Goal: Task Accomplishment & Management: Complete application form

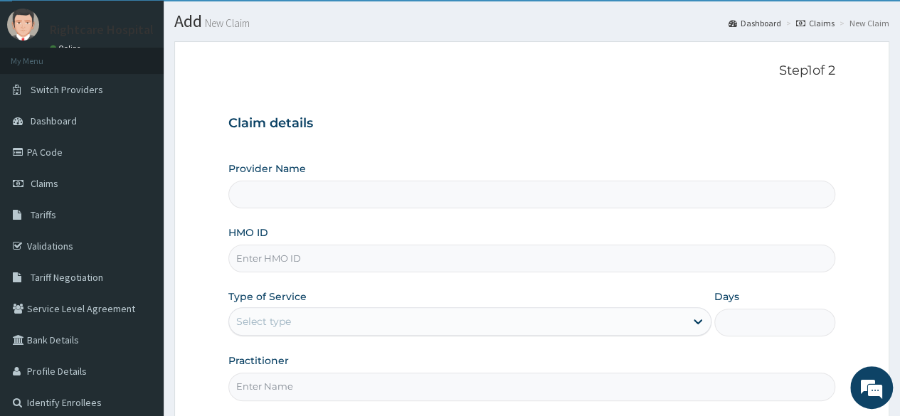
type input "Right Care Hospital"
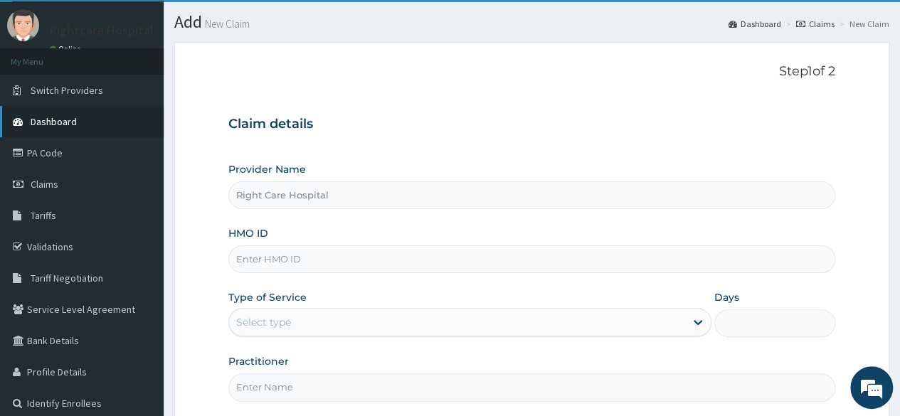
click at [74, 119] on span "Dashboard" at bounding box center [54, 121] width 46 height 13
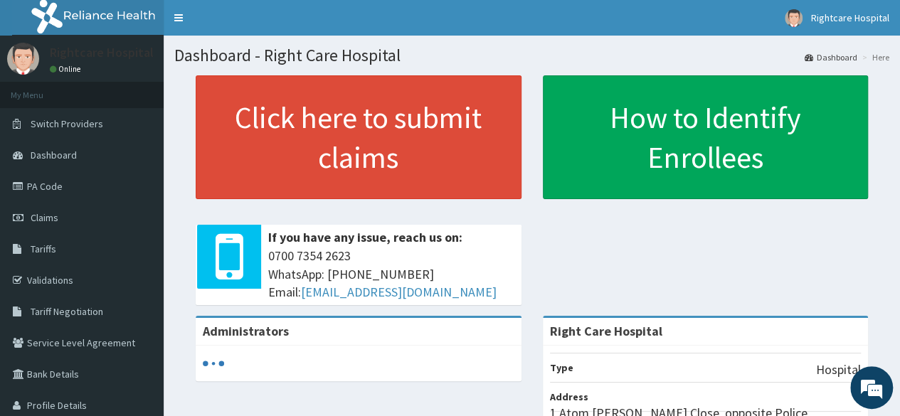
click at [66, 194] on link "PA Code" at bounding box center [82, 186] width 164 height 31
click at [74, 183] on link "PA Code" at bounding box center [82, 186] width 164 height 31
click at [78, 188] on link "PA Code" at bounding box center [82, 186] width 164 height 31
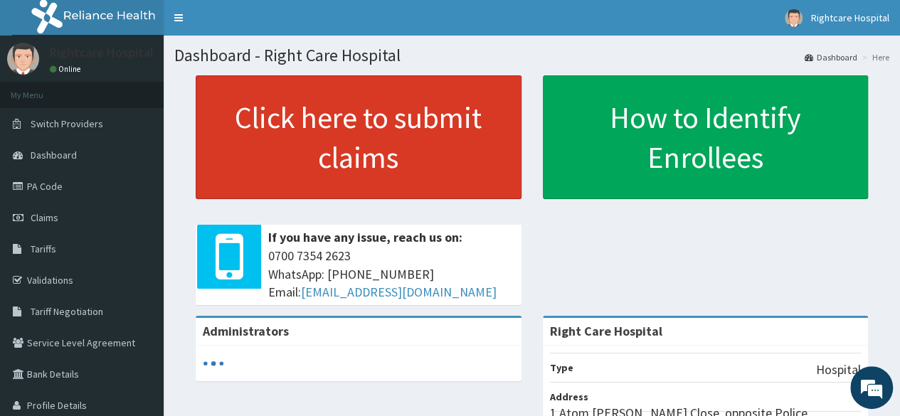
click at [356, 130] on link "Click here to submit claims" at bounding box center [359, 137] width 326 height 124
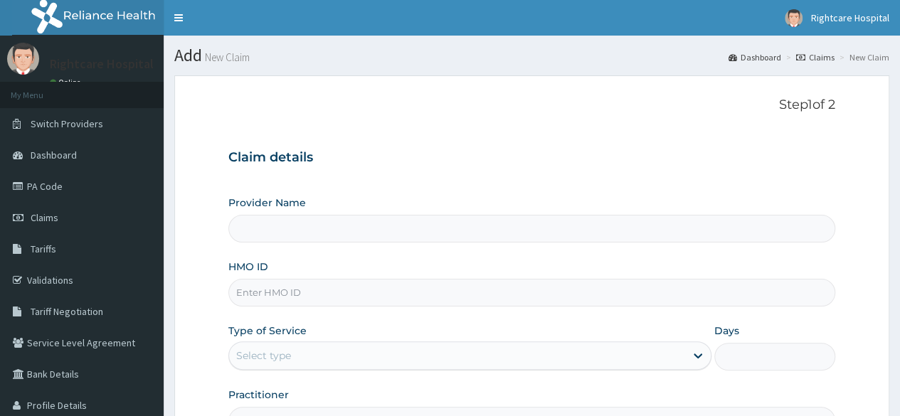
scroll to position [49, 0]
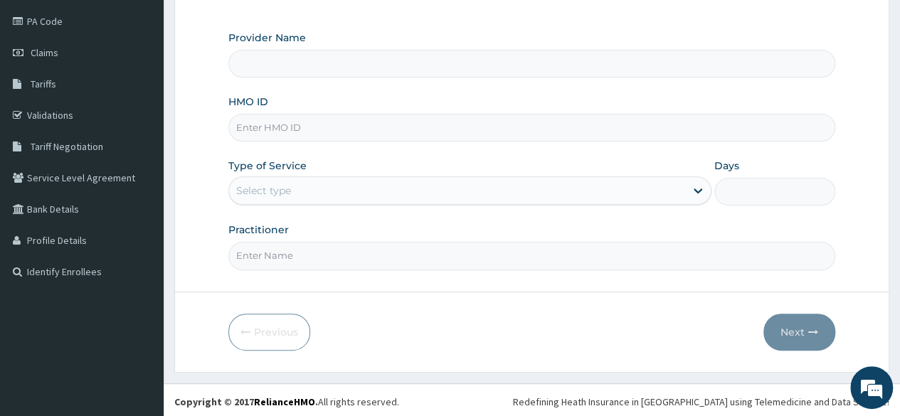
type input "Right Care Hospital"
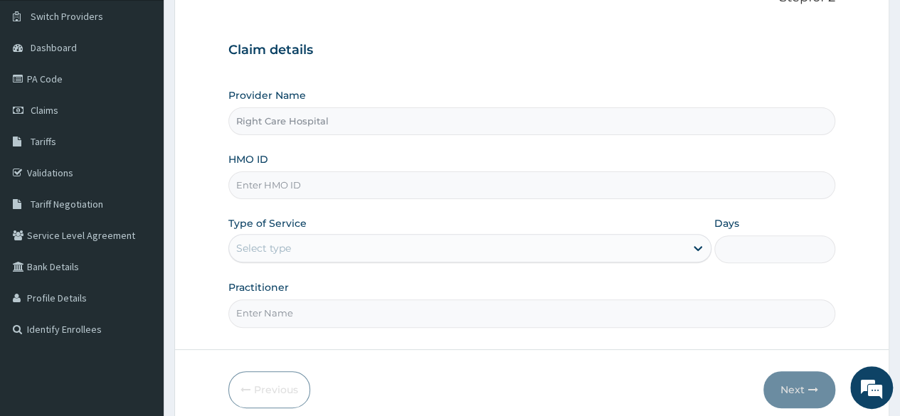
scroll to position [98, 0]
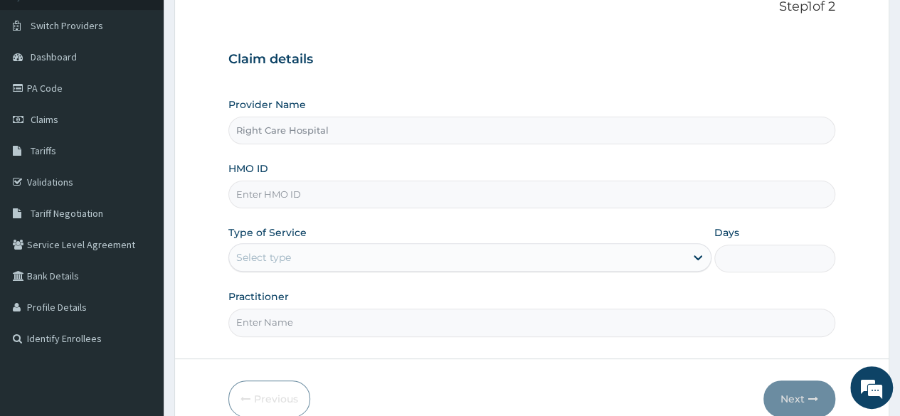
click at [417, 191] on input "HMO ID" at bounding box center [531, 195] width 607 height 28
type input "BKQ/10024/B"
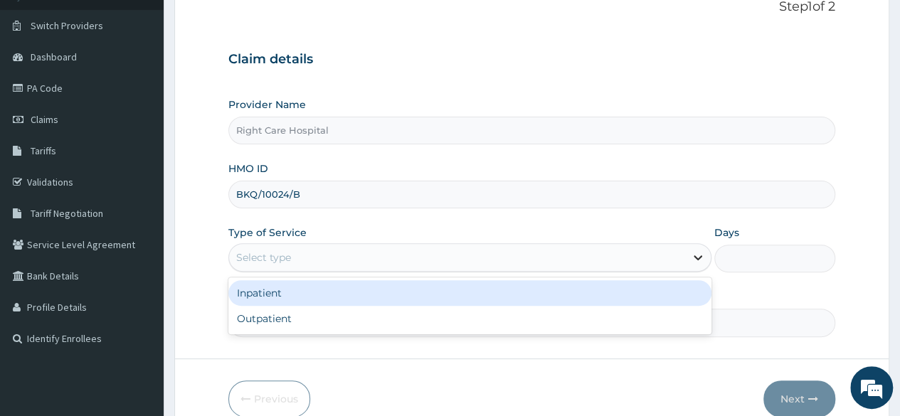
click at [697, 258] on icon at bounding box center [698, 258] width 9 height 5
click at [522, 290] on div "Inpatient" at bounding box center [469, 293] width 483 height 26
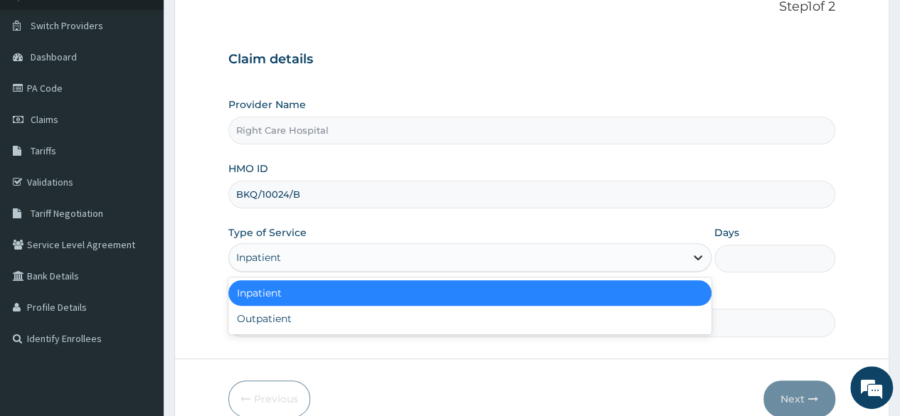
click at [698, 254] on icon at bounding box center [698, 257] width 14 height 14
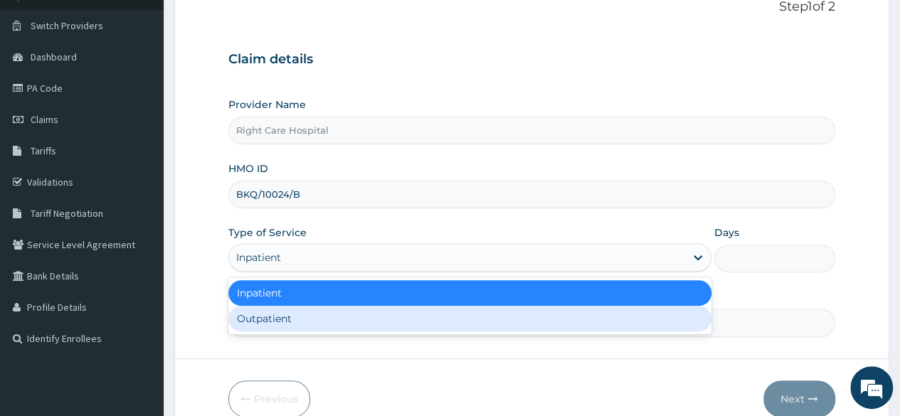
click at [585, 321] on div "Outpatient" at bounding box center [469, 319] width 483 height 26
type input "1"
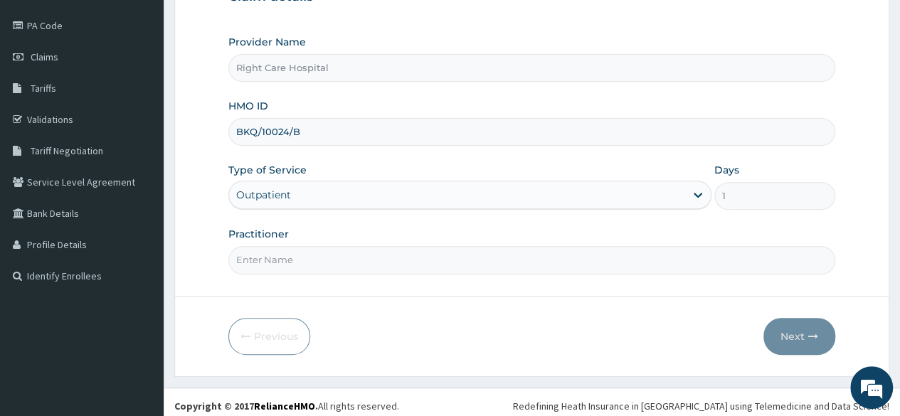
scroll to position [165, 0]
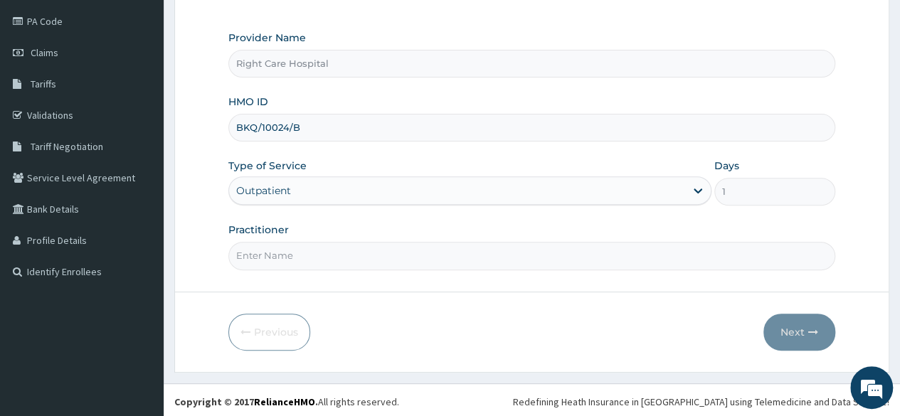
click at [421, 258] on input "Practitioner" at bounding box center [531, 256] width 607 height 28
type input "[PERSON_NAME]"
click at [805, 322] on button "Next" at bounding box center [799, 332] width 72 height 37
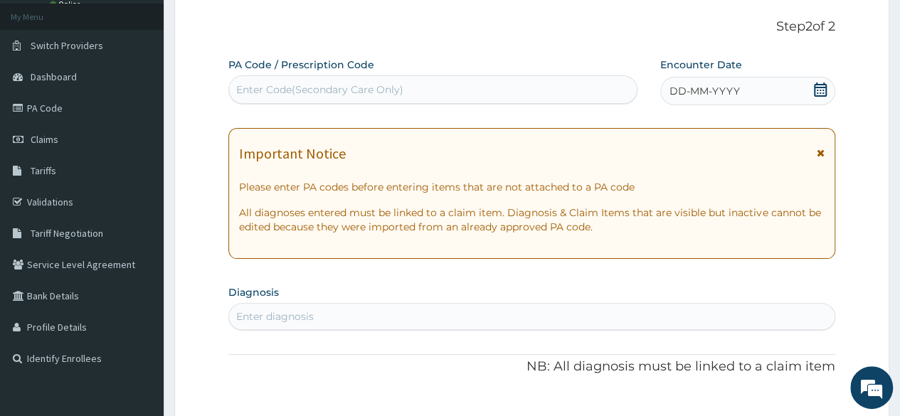
scroll to position [52, 0]
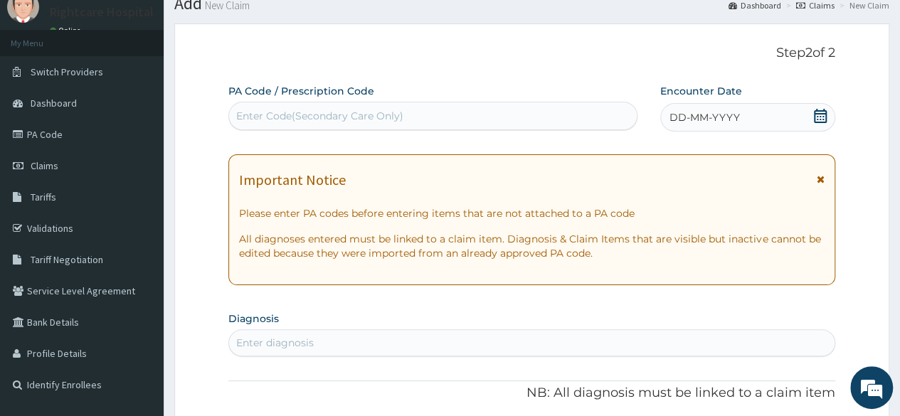
click at [394, 120] on div "Enter Code(Secondary Care Only)" at bounding box center [319, 116] width 167 height 14
type input "PA/AF0230"
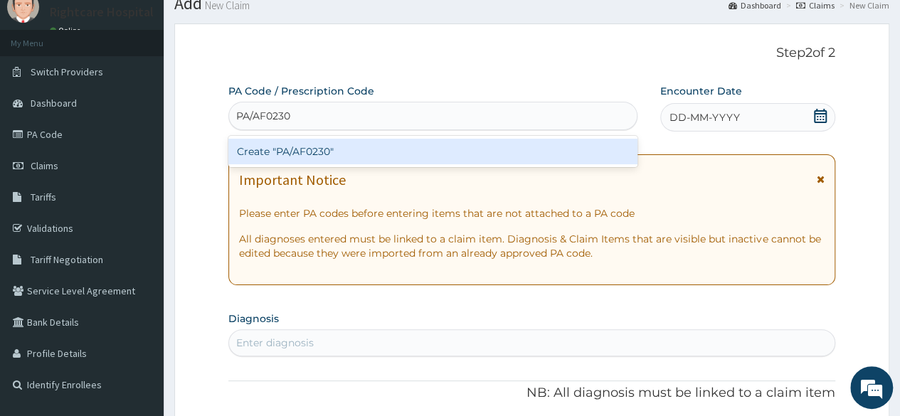
click at [367, 154] on div "Create "PA/AF0230"" at bounding box center [432, 152] width 408 height 26
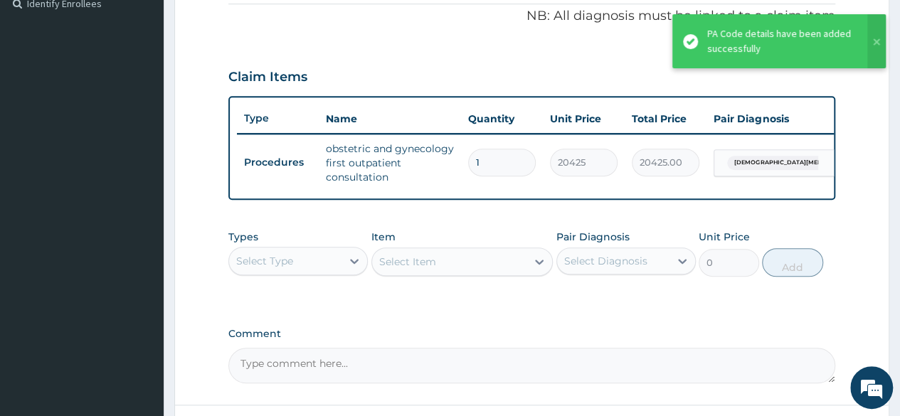
scroll to position [430, 0]
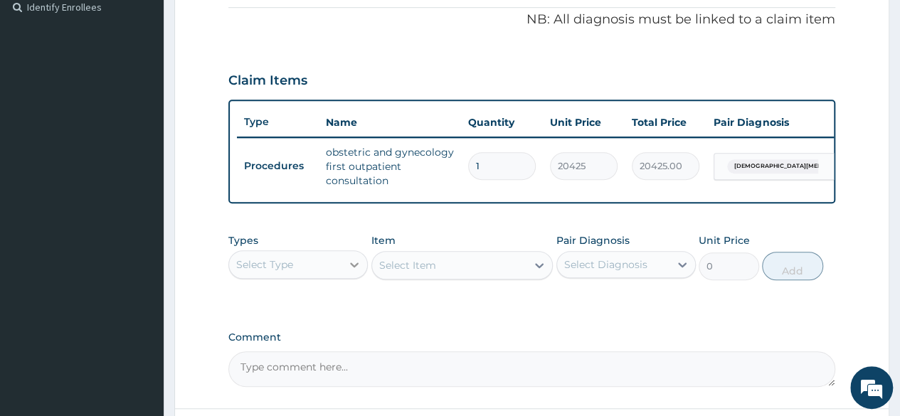
click at [354, 272] on icon at bounding box center [354, 265] width 14 height 14
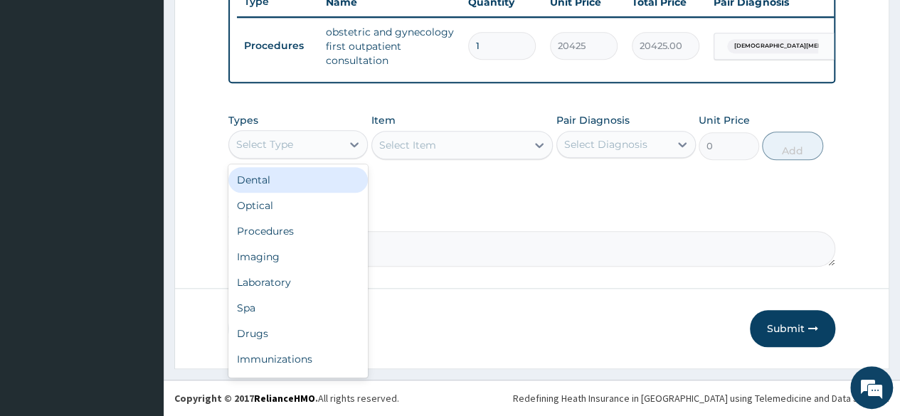
scroll to position [536, 0]
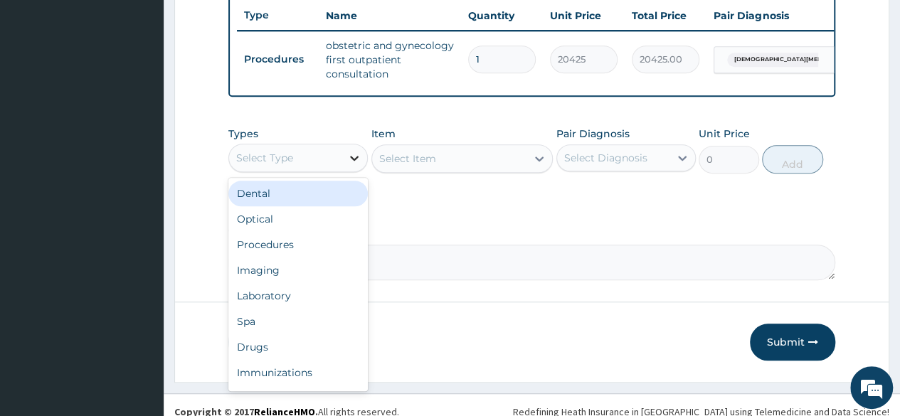
click at [354, 165] on icon at bounding box center [354, 158] width 14 height 14
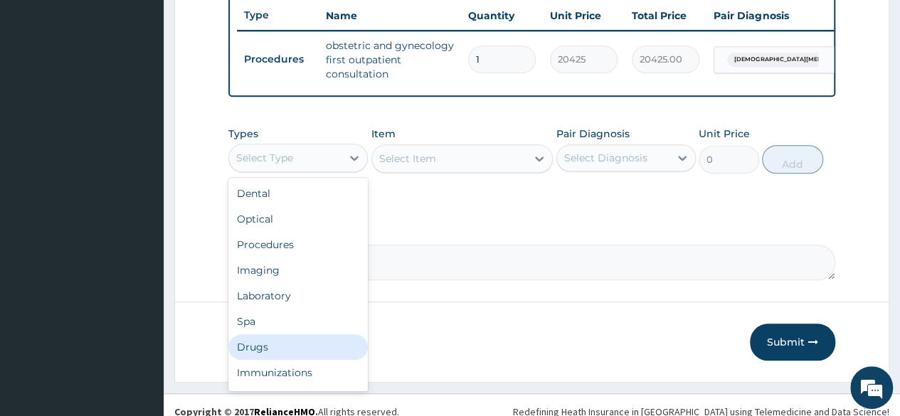
click at [293, 353] on div "Drugs" at bounding box center [297, 347] width 139 height 26
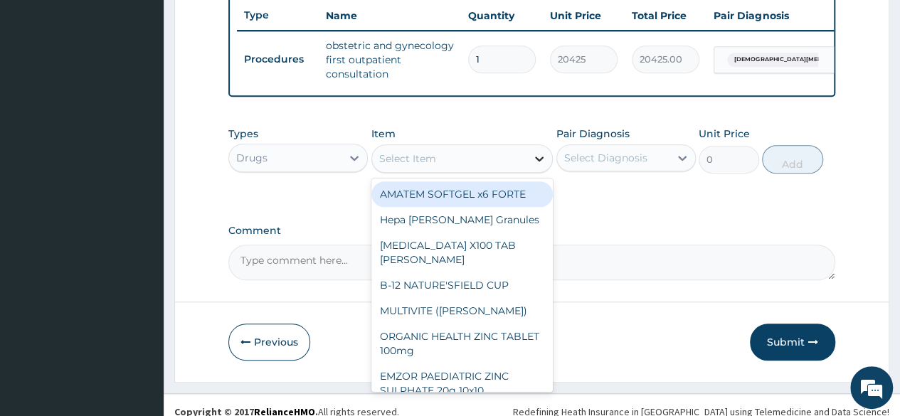
click at [535, 166] on icon at bounding box center [539, 159] width 14 height 14
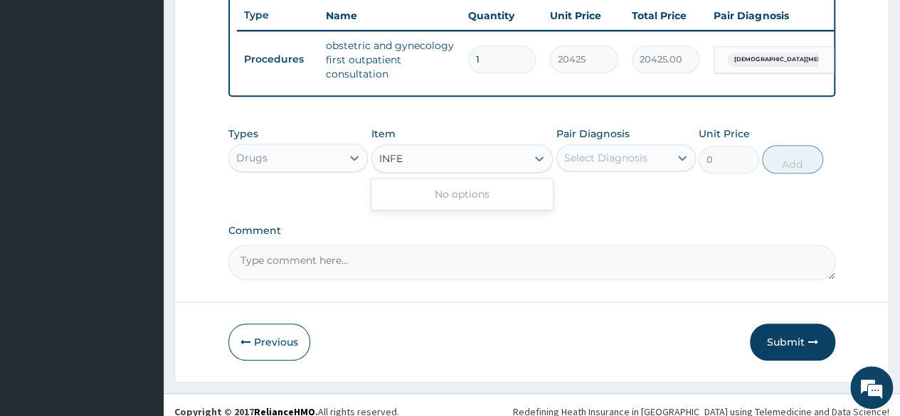
type input "INF"
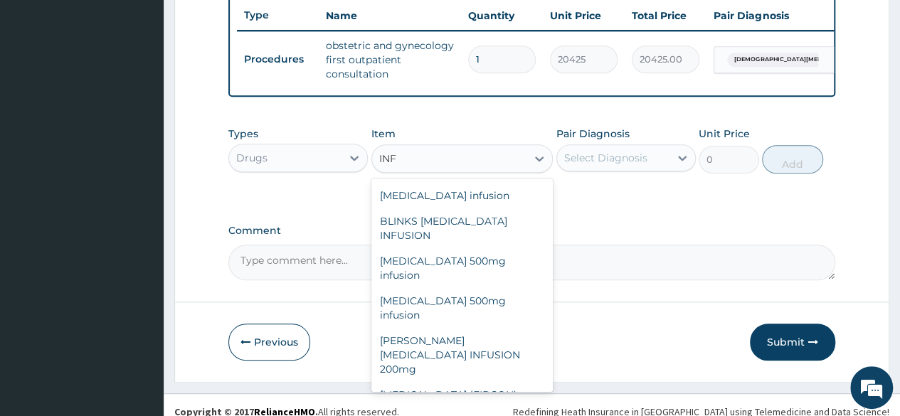
scroll to position [131, 0]
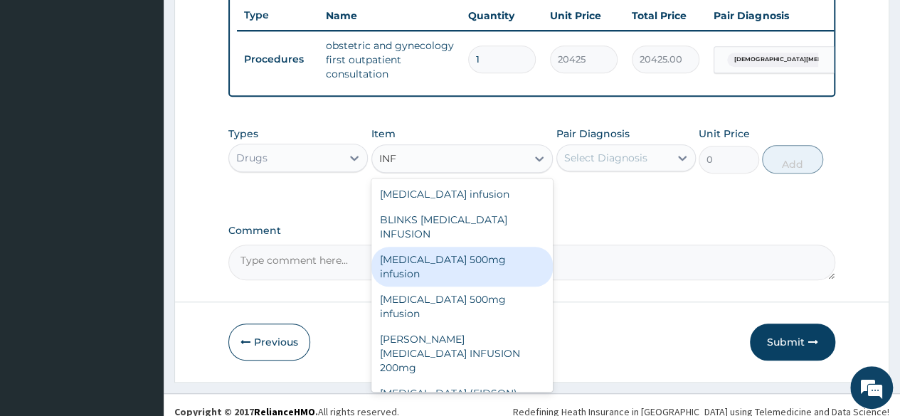
click at [470, 258] on div "Levofloxacin 500mg infusion" at bounding box center [462, 267] width 182 height 40
type input "1537.25"
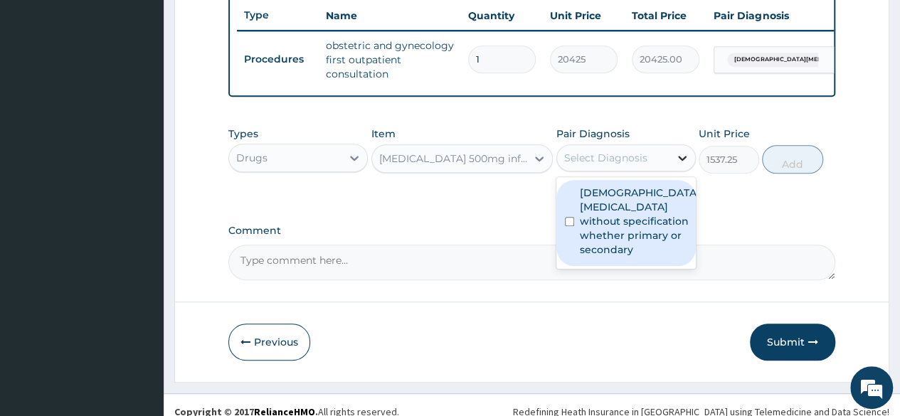
click at [687, 165] on icon at bounding box center [682, 158] width 14 height 14
click at [571, 223] on input "checkbox" at bounding box center [569, 221] width 9 height 9
checkbox input "true"
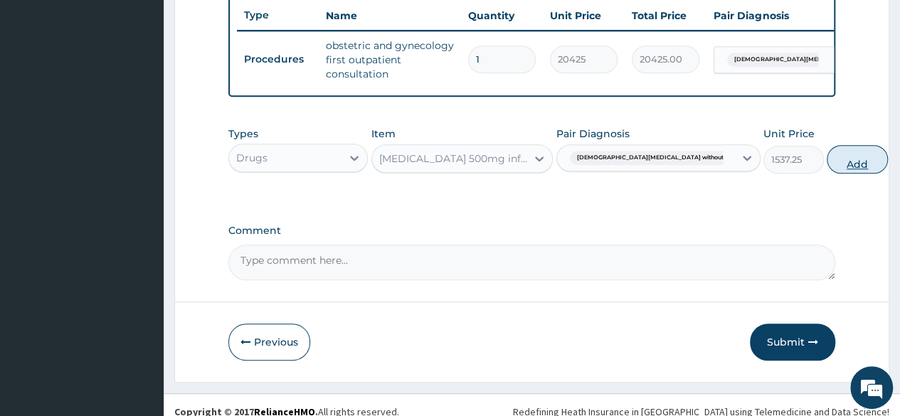
click at [827, 164] on button "Add" at bounding box center [857, 159] width 60 height 28
type input "0"
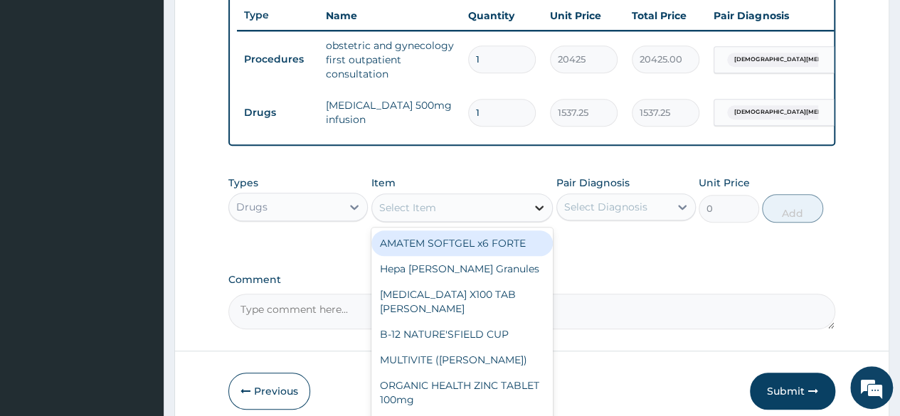
click at [536, 215] on icon at bounding box center [539, 208] width 14 height 14
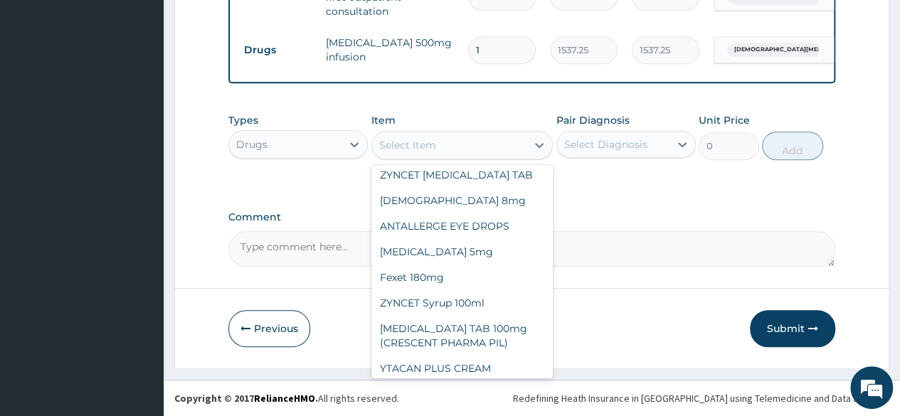
scroll to position [12193, 0]
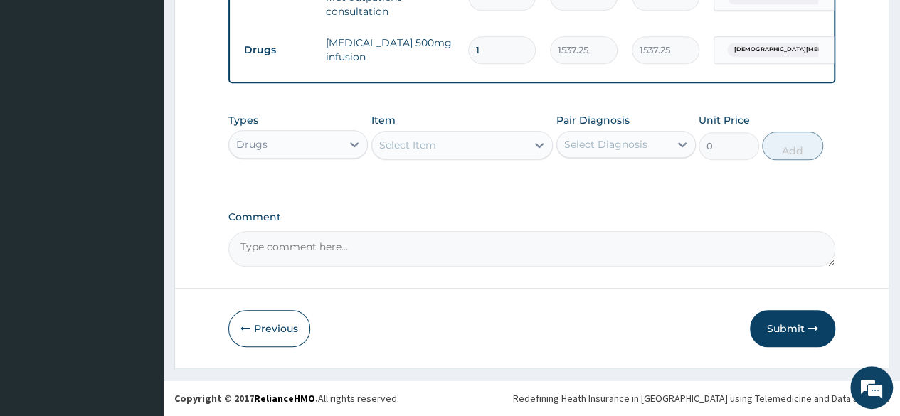
click at [468, 148] on div "Select Item" at bounding box center [449, 145] width 155 height 23
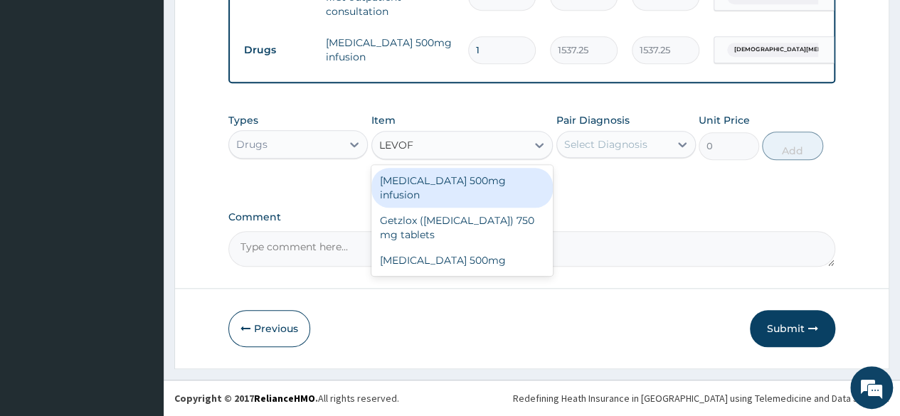
type input "LEVOF"
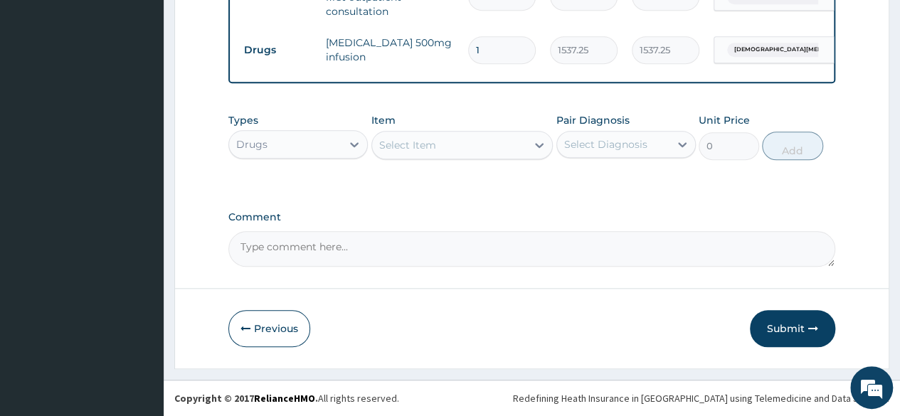
click at [682, 216] on label "Comment" at bounding box center [531, 217] width 607 height 12
click at [682, 231] on textarea "Comment" at bounding box center [531, 249] width 607 height 36
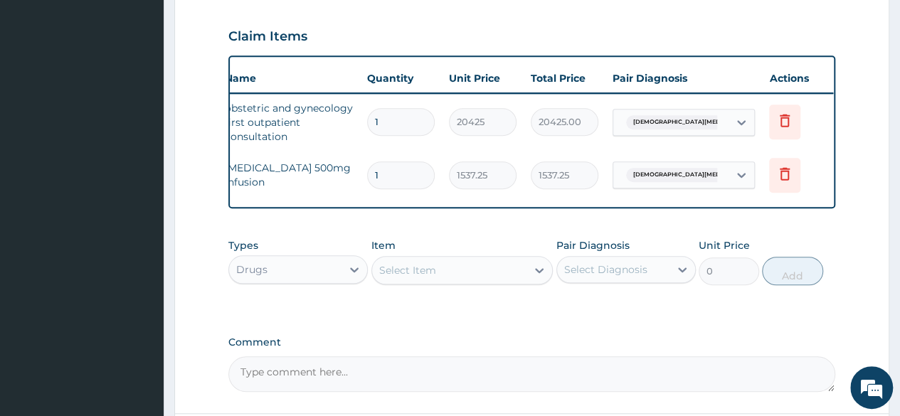
scroll to position [0, 107]
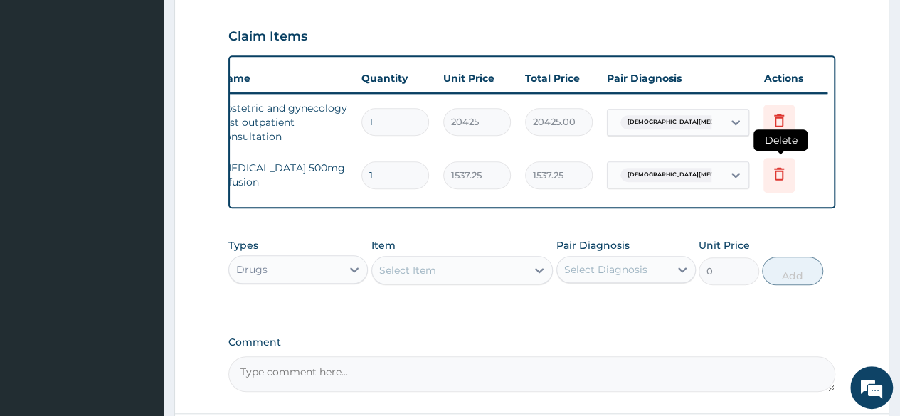
click at [778, 171] on icon at bounding box center [779, 173] width 17 height 17
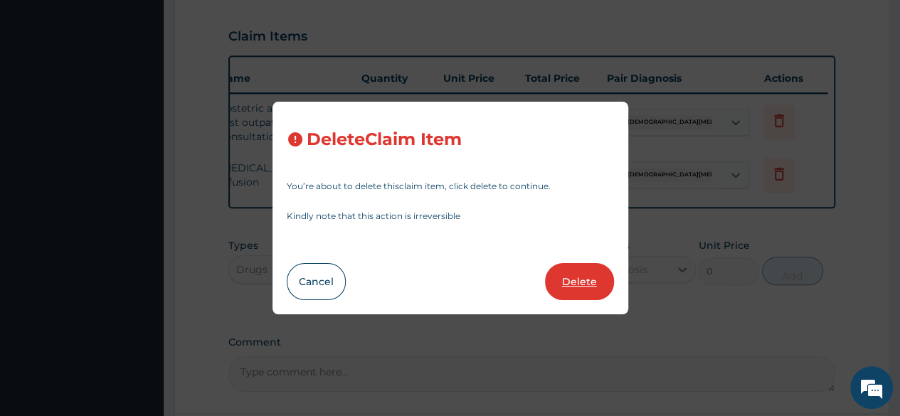
click at [576, 282] on button "Delete" at bounding box center [579, 281] width 69 height 37
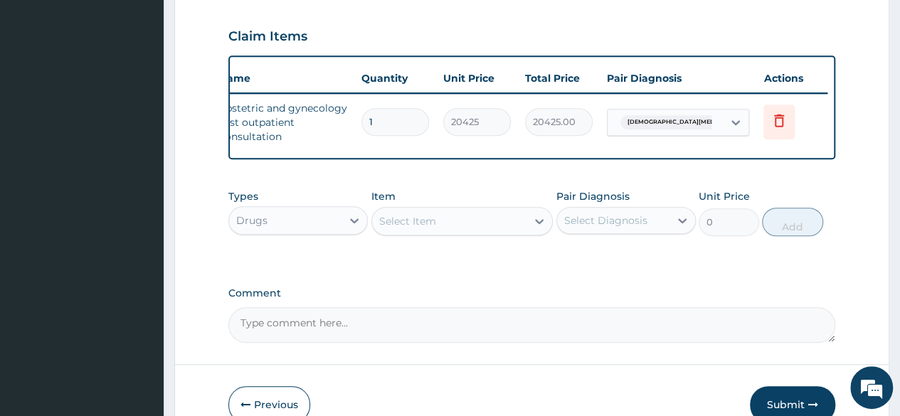
scroll to position [558, 0]
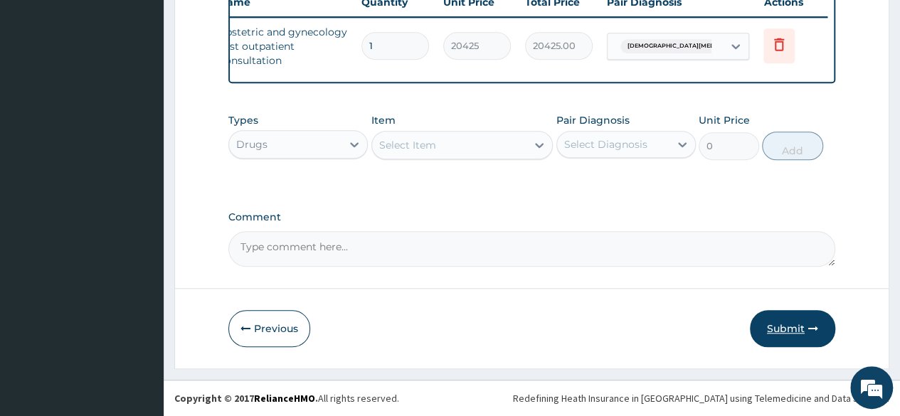
click at [791, 322] on button "Submit" at bounding box center [792, 328] width 85 height 37
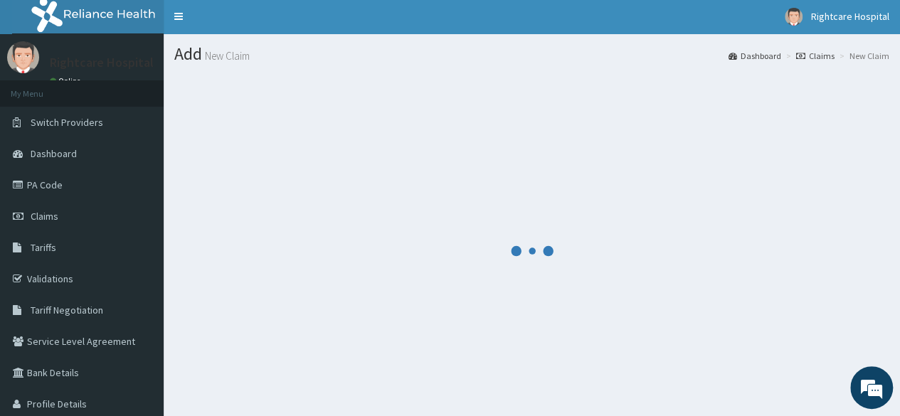
scroll to position [0, 0]
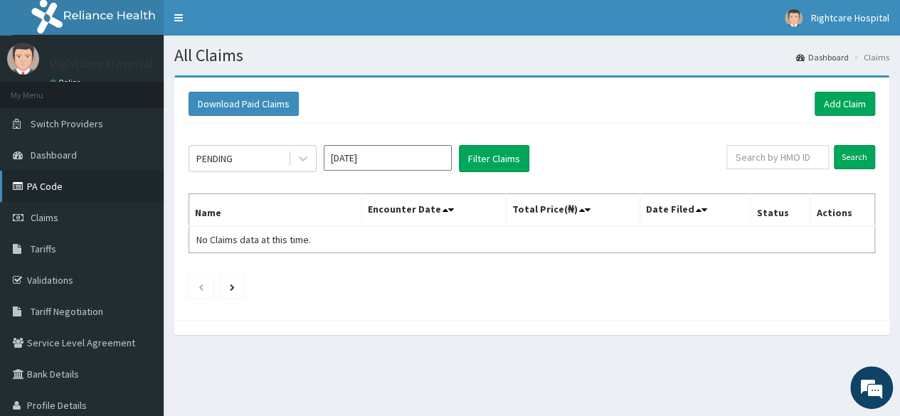
click at [88, 184] on link "PA Code" at bounding box center [82, 186] width 164 height 31
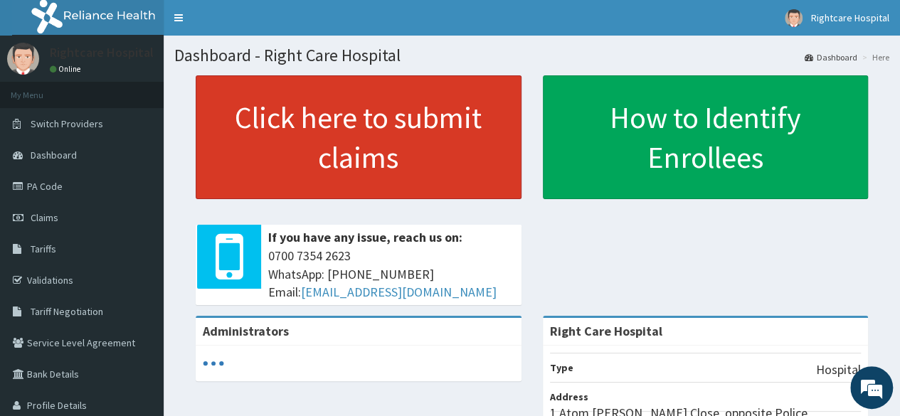
click at [359, 142] on link "Click here to submit claims" at bounding box center [359, 137] width 326 height 124
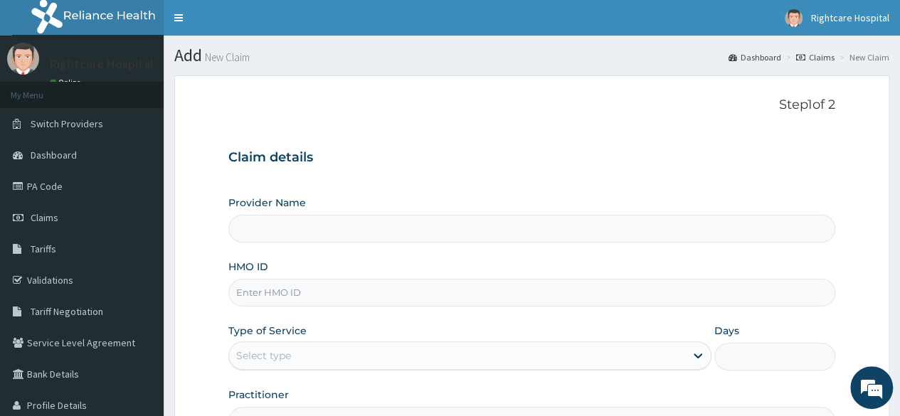
type input "Right Care Hospital"
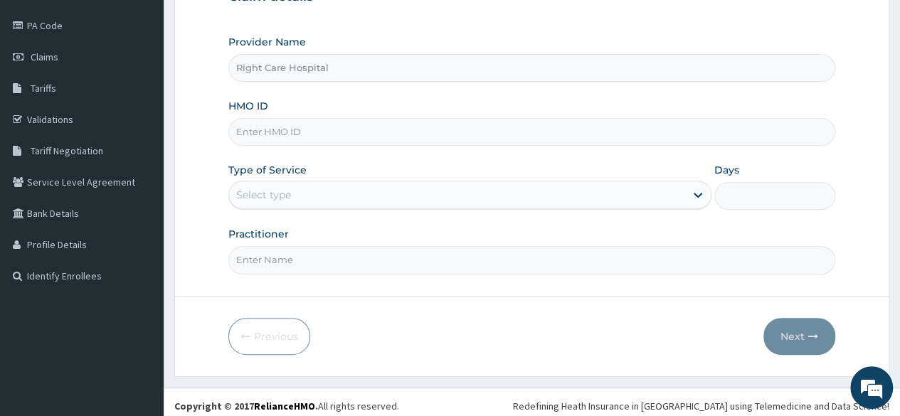
scroll to position [162, 0]
click at [431, 126] on input "HMO ID" at bounding box center [531, 131] width 607 height 28
type input "GSV/1384/E"
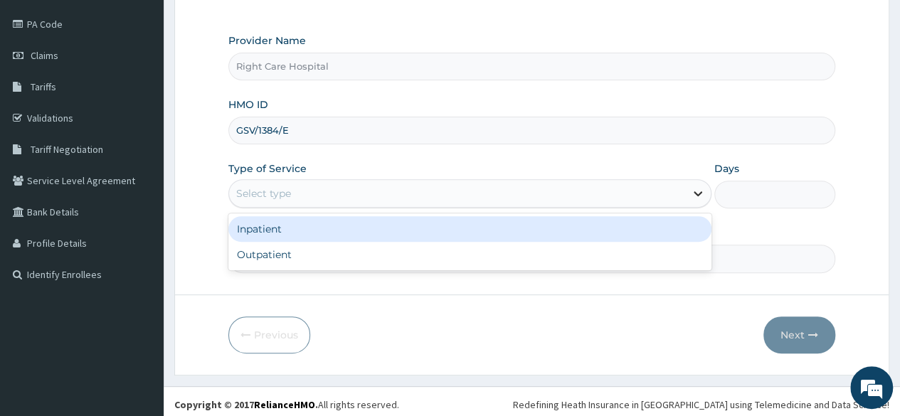
click at [697, 190] on icon at bounding box center [698, 193] width 14 height 14
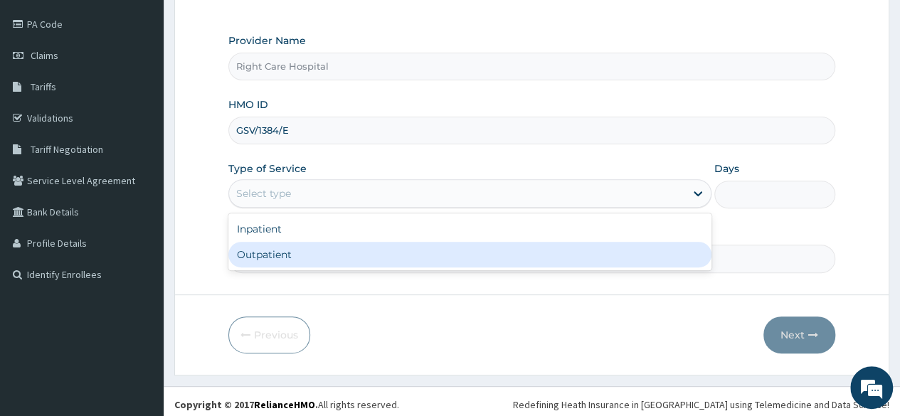
click at [492, 253] on div "Outpatient" at bounding box center [469, 255] width 483 height 26
type input "1"
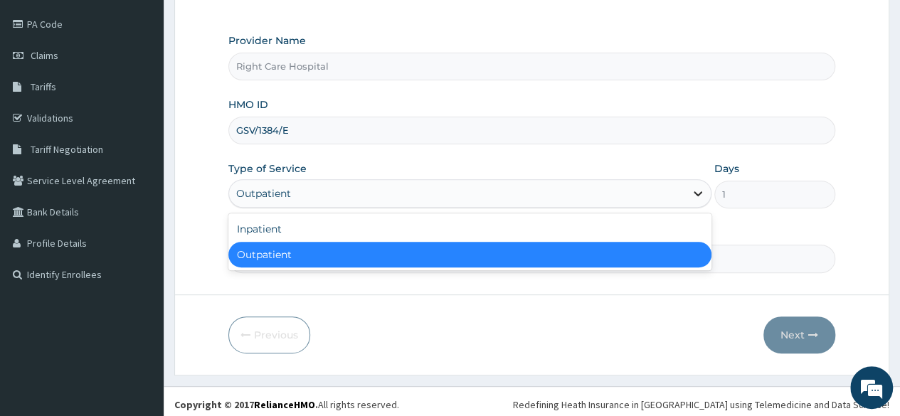
click at [700, 192] on icon at bounding box center [698, 194] width 9 height 5
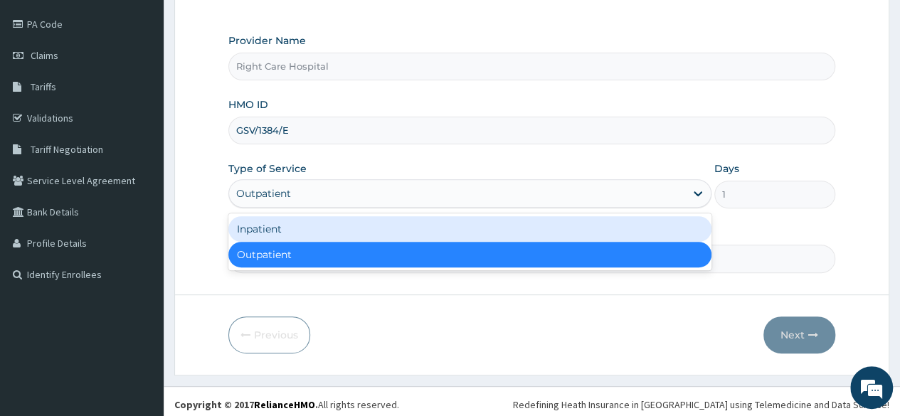
click at [564, 230] on div "Inpatient" at bounding box center [469, 229] width 483 height 26
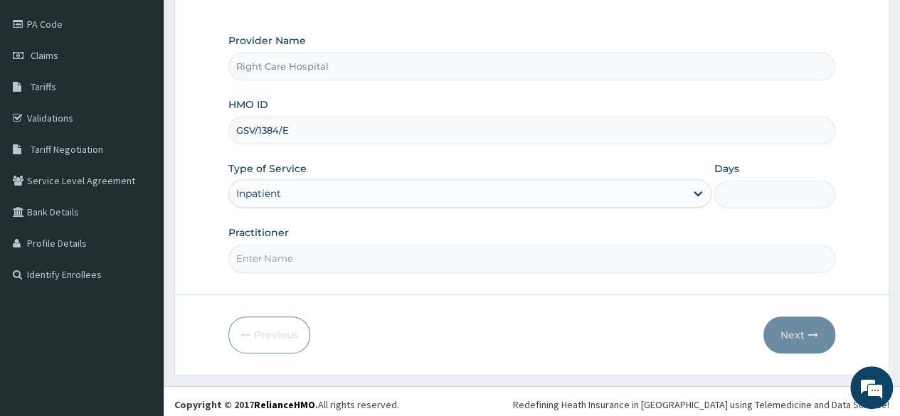
click at [470, 253] on input "Practitioner" at bounding box center [531, 259] width 607 height 28
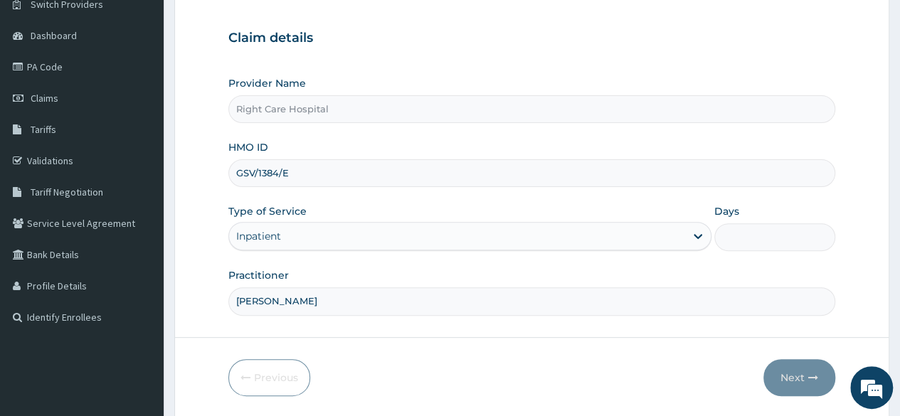
scroll to position [121, 0]
type input "DR PATRICK"
click at [273, 167] on input "GSV/1384/E" at bounding box center [531, 172] width 607 height 28
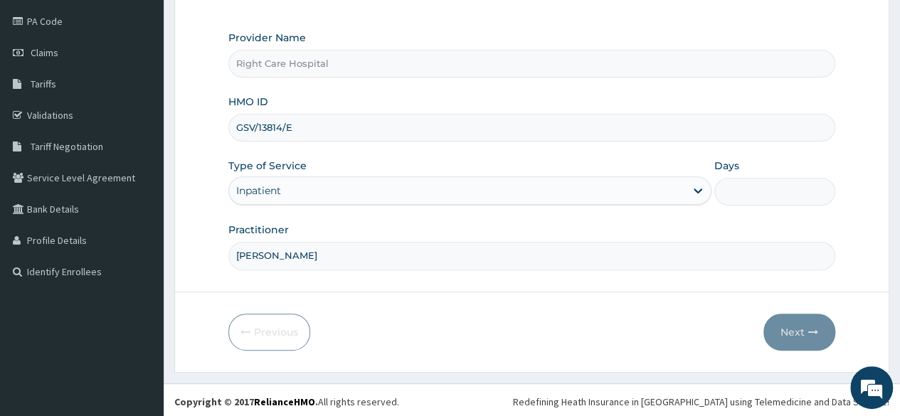
scroll to position [165, 0]
click at [351, 126] on input "GSV/13814/E" at bounding box center [531, 128] width 607 height 28
type input "GSV/13814/E"
click at [736, 190] on input "Days" at bounding box center [774, 192] width 121 height 28
type input "1"
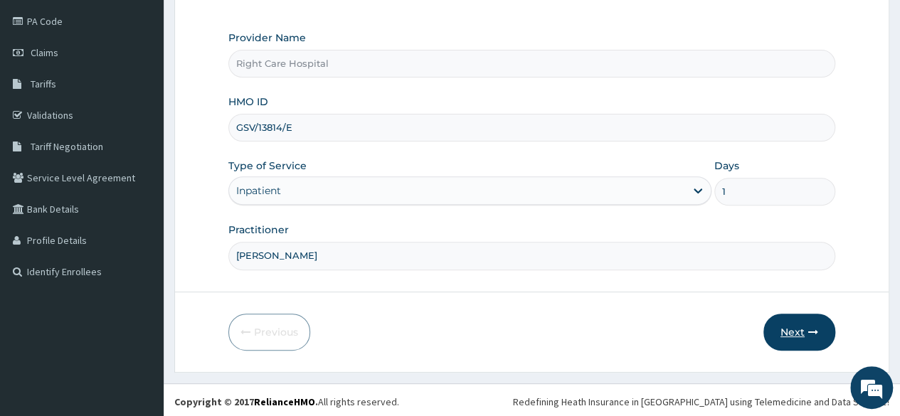
click at [795, 322] on button "Next" at bounding box center [799, 332] width 72 height 37
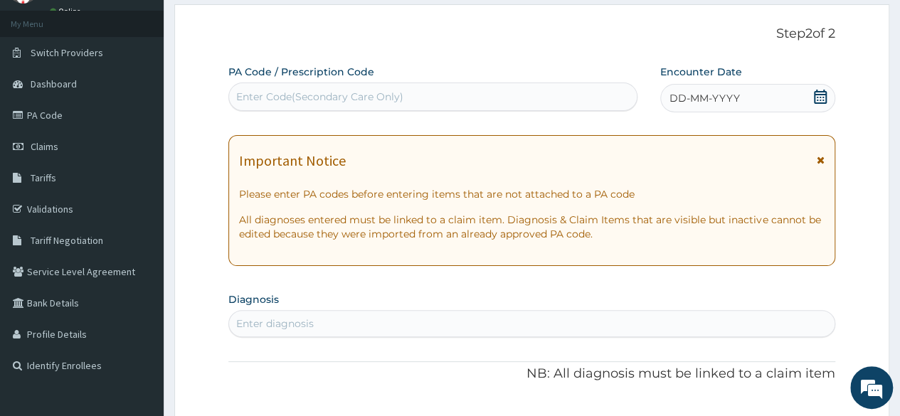
scroll to position [59, 0]
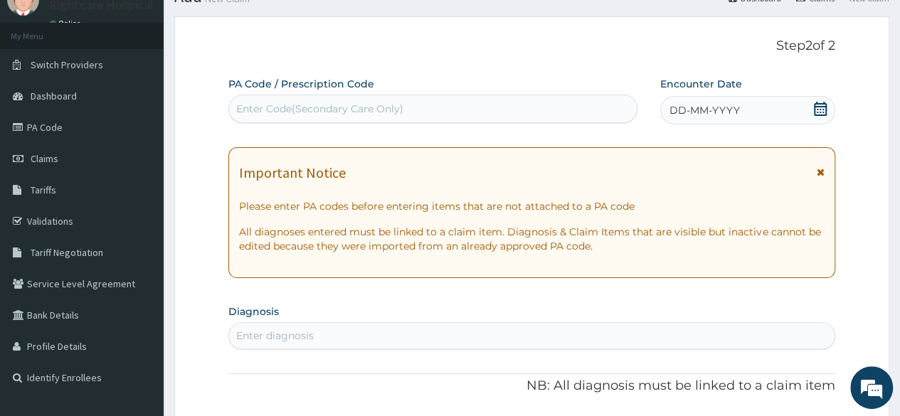
click at [457, 107] on div "Enter Code(Secondary Care Only)" at bounding box center [432, 108] width 407 height 23
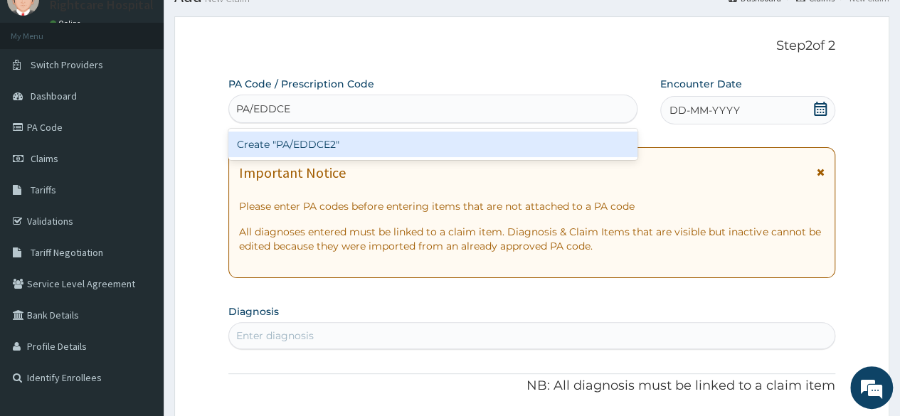
type input "PA/EDDCE2"
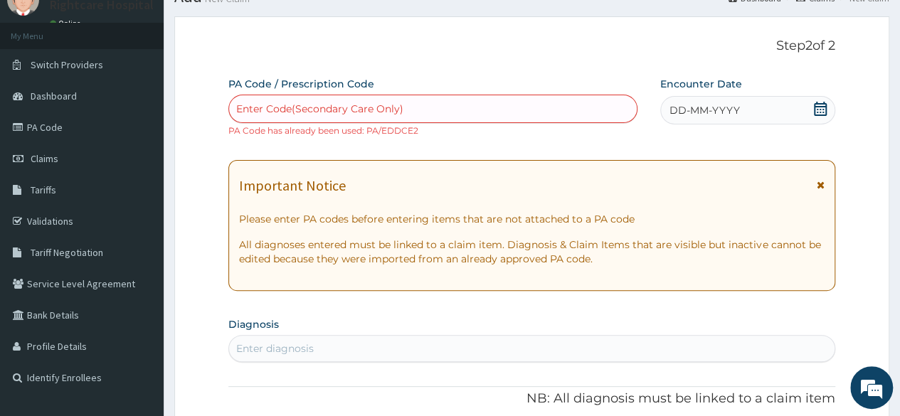
click at [421, 110] on div "Enter Code(Secondary Care Only)" at bounding box center [432, 108] width 407 height 23
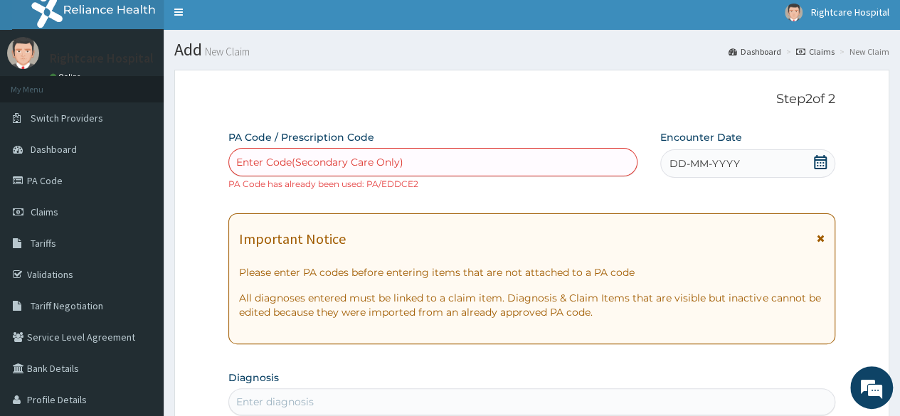
scroll to position [4, 0]
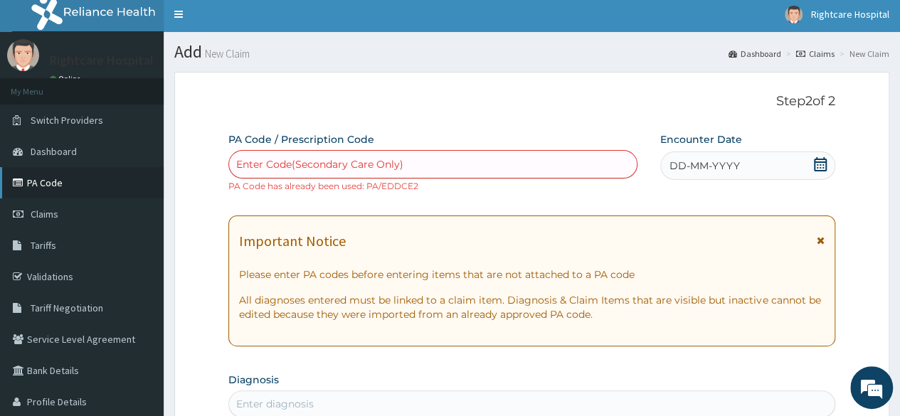
click at [98, 179] on link "PA Code" at bounding box center [82, 182] width 164 height 31
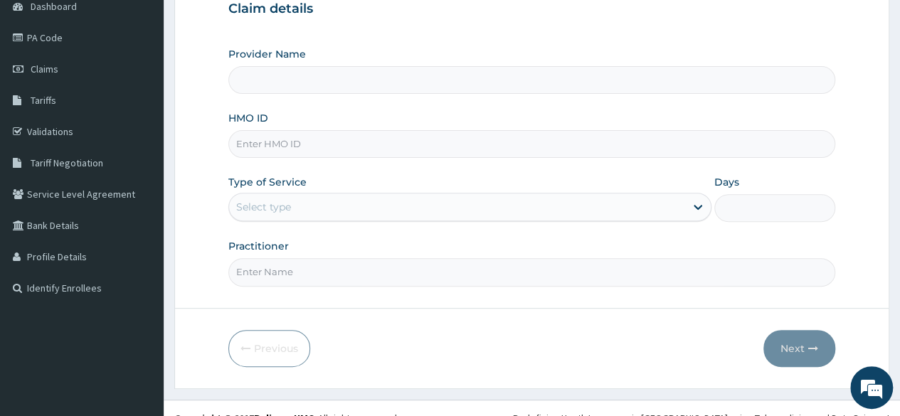
scroll to position [165, 0]
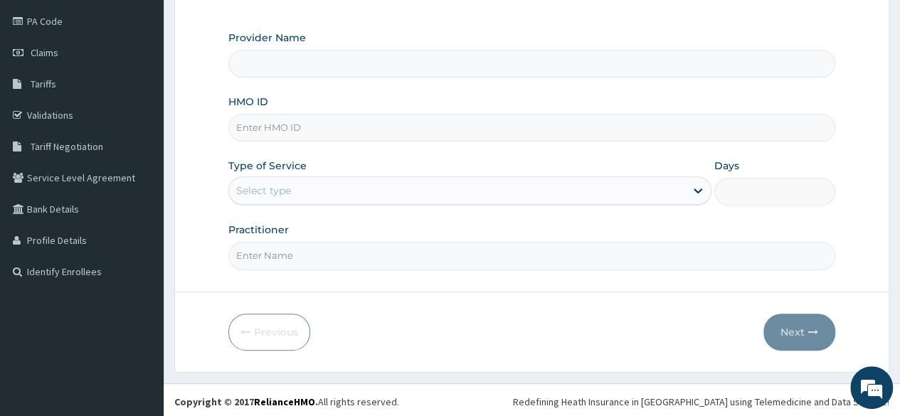
type input "Right Care Hospital"
click at [463, 137] on input "HMO ID" at bounding box center [531, 128] width 607 height 28
click at [387, 115] on input "BST/10006/A" at bounding box center [531, 128] width 607 height 28
type input "BST/10010/B"
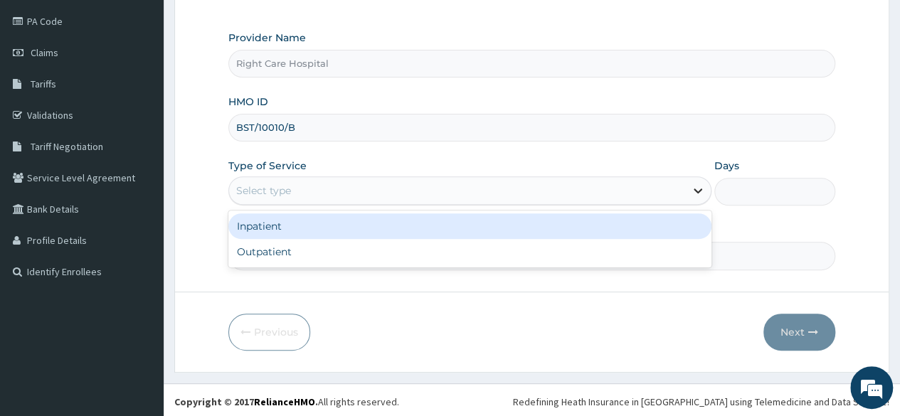
click at [699, 189] on icon at bounding box center [698, 191] width 14 height 14
click at [509, 231] on div "Inpatient" at bounding box center [469, 226] width 483 height 26
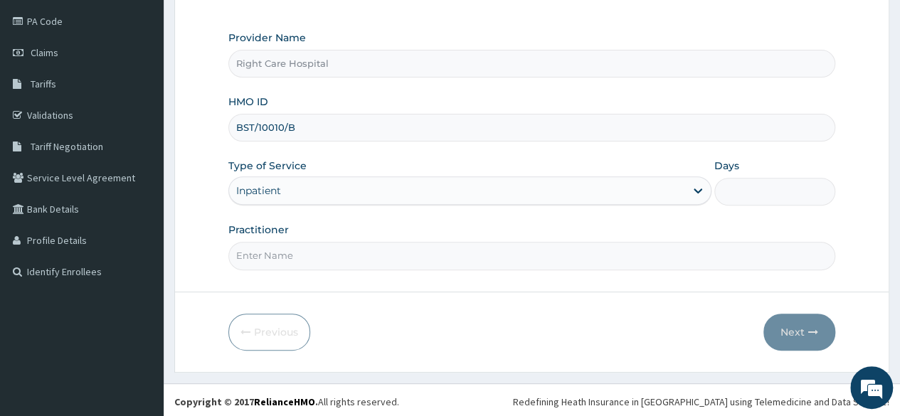
click at [723, 184] on input "Days" at bounding box center [774, 192] width 121 height 28
type input "1"
click at [494, 260] on input "Practitioner" at bounding box center [531, 256] width 607 height 28
type input "DR PATRICK"
click at [821, 323] on button "Next" at bounding box center [799, 332] width 72 height 37
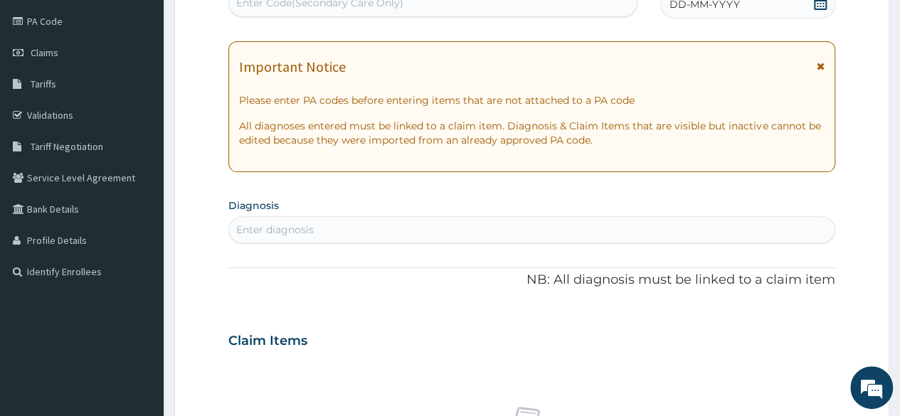
scroll to position [5, 0]
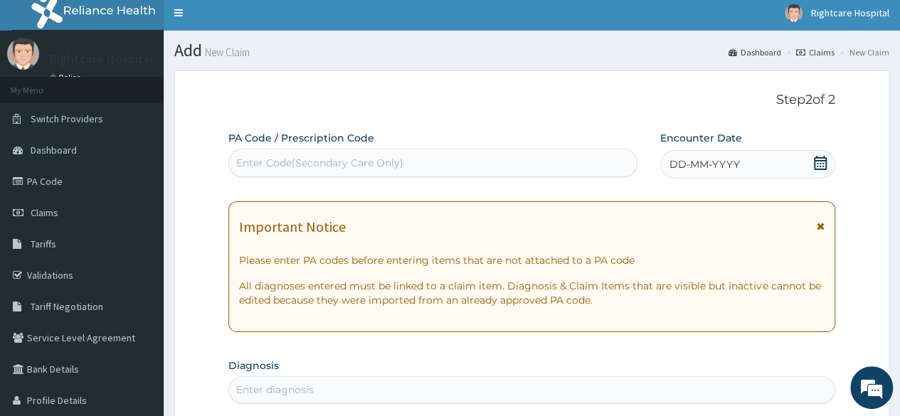
click at [434, 165] on div "Enter Code(Secondary Care Only)" at bounding box center [432, 163] width 407 height 23
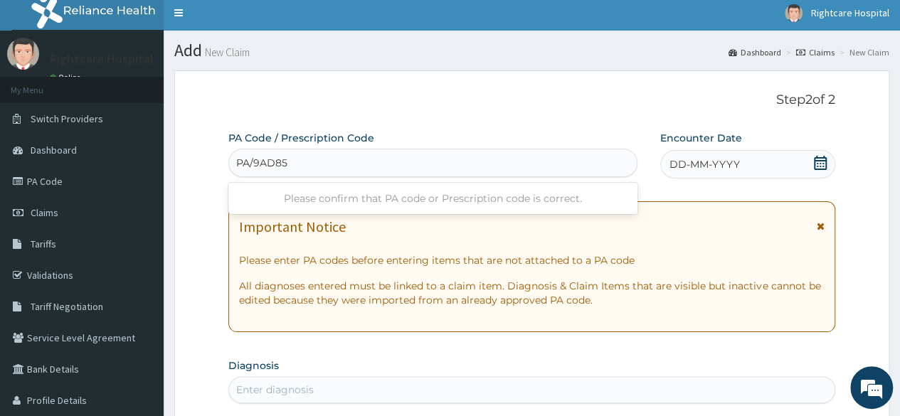
type input "PA/9AD859"
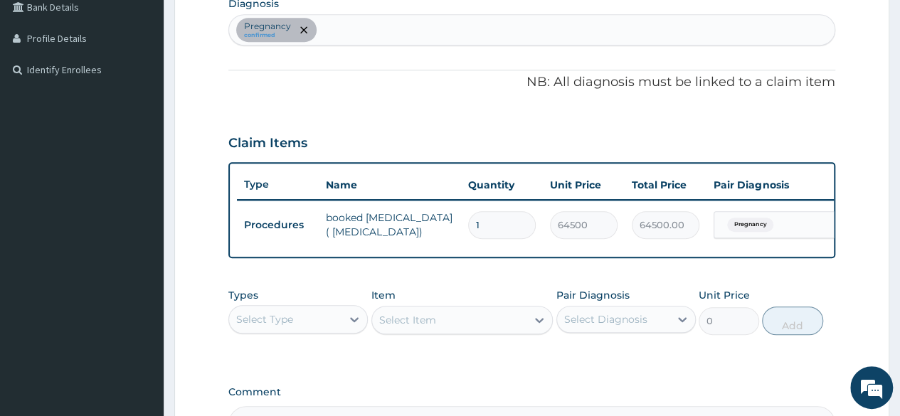
scroll to position [551, 0]
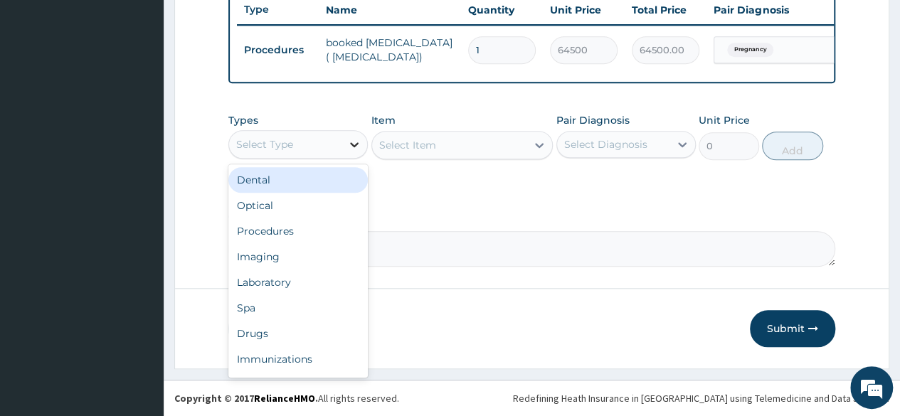
click at [354, 142] on icon at bounding box center [354, 144] width 14 height 14
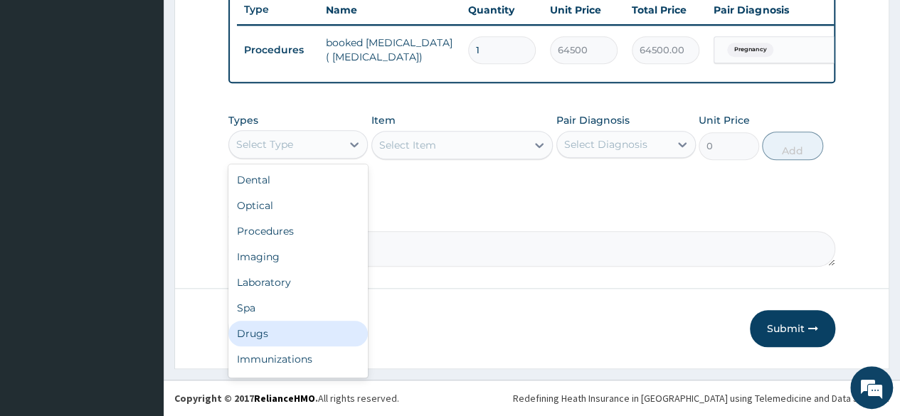
click at [293, 337] on div "Drugs" at bounding box center [297, 334] width 139 height 26
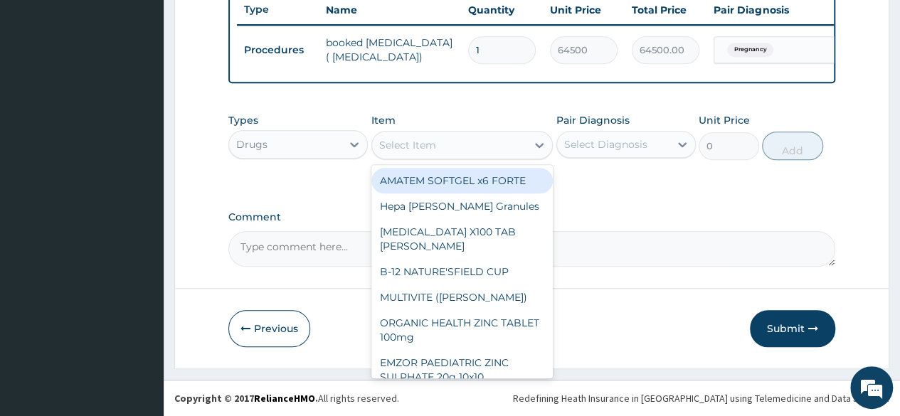
click at [541, 144] on icon at bounding box center [539, 145] width 14 height 14
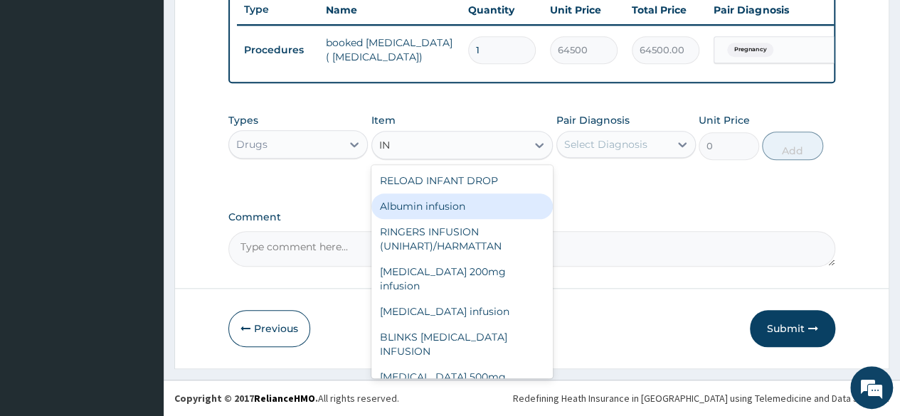
type input "I"
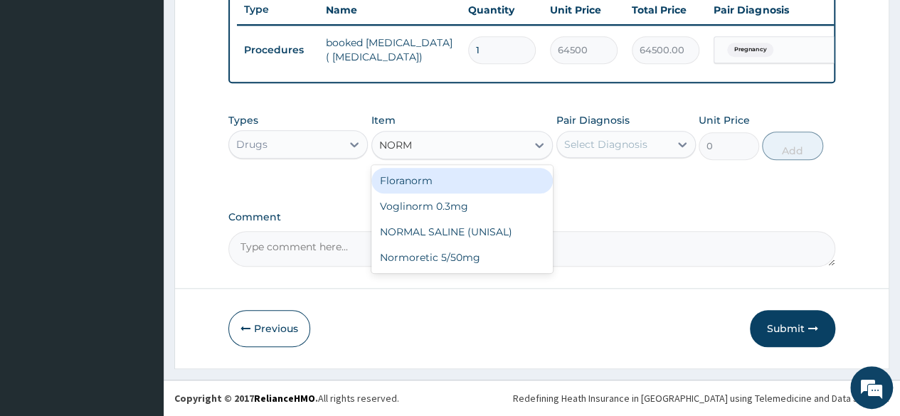
type input "NORMA"
click at [482, 184] on div "NORMAL SALINE (UNISAL)" at bounding box center [462, 181] width 182 height 26
type input "1773.75"
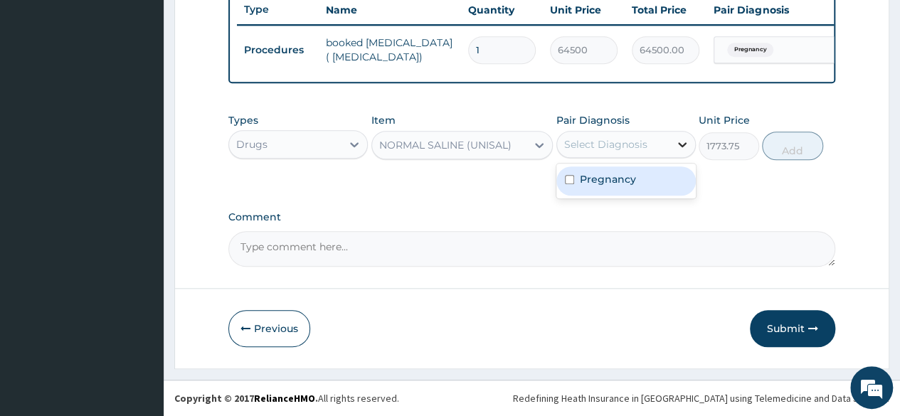
click at [679, 142] on icon at bounding box center [682, 144] width 14 height 14
click at [627, 184] on label "Pregnancy" at bounding box center [608, 179] width 56 height 14
checkbox input "true"
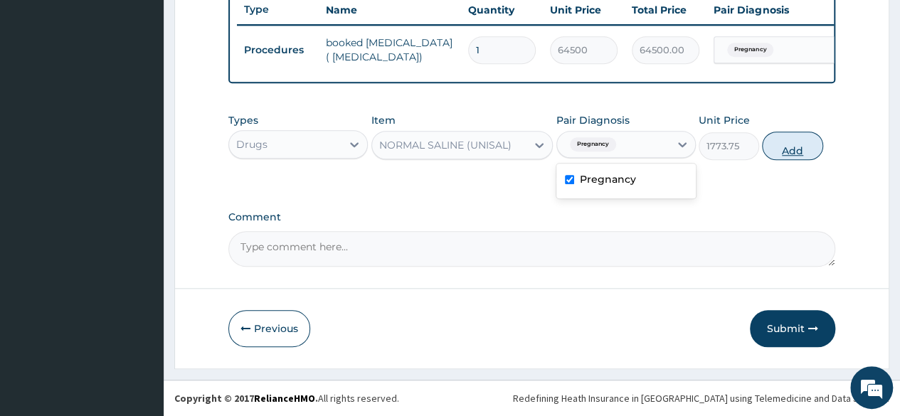
click at [797, 150] on button "Add" at bounding box center [792, 146] width 60 height 28
type input "0"
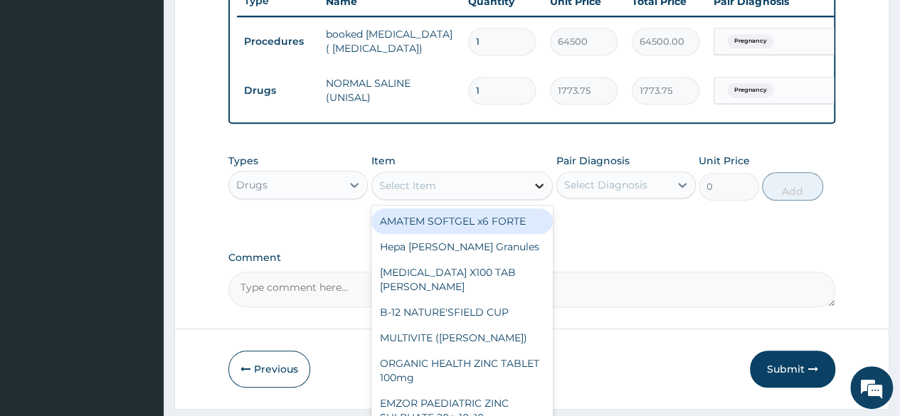
click at [535, 193] on icon at bounding box center [539, 186] width 14 height 14
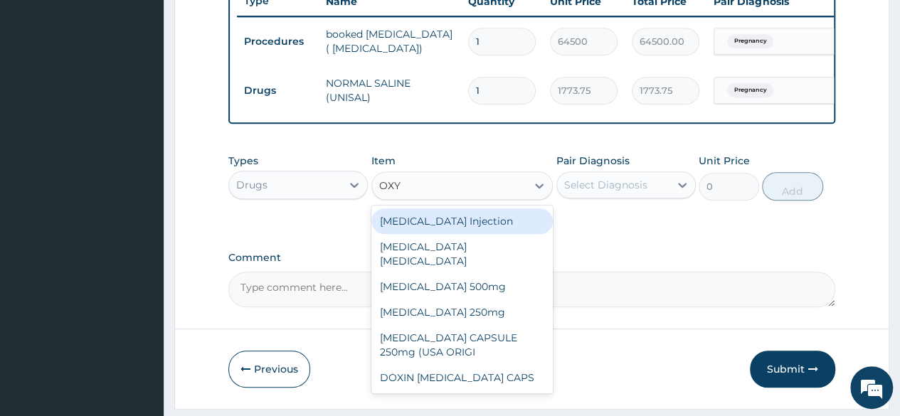
type input "OXYT"
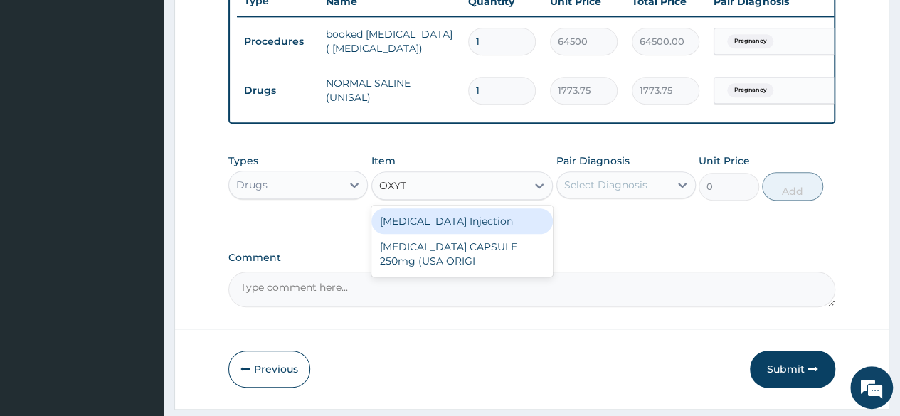
click at [450, 234] on div "OXYTOCIN Injection" at bounding box center [462, 221] width 182 height 26
type input "827.75"
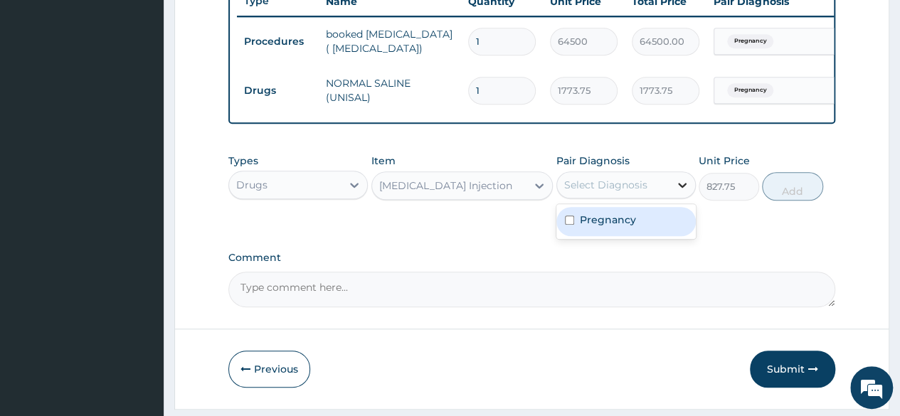
click at [680, 192] on icon at bounding box center [682, 185] width 14 height 14
click at [649, 226] on div "Pregnancy" at bounding box center [625, 221] width 139 height 29
checkbox input "true"
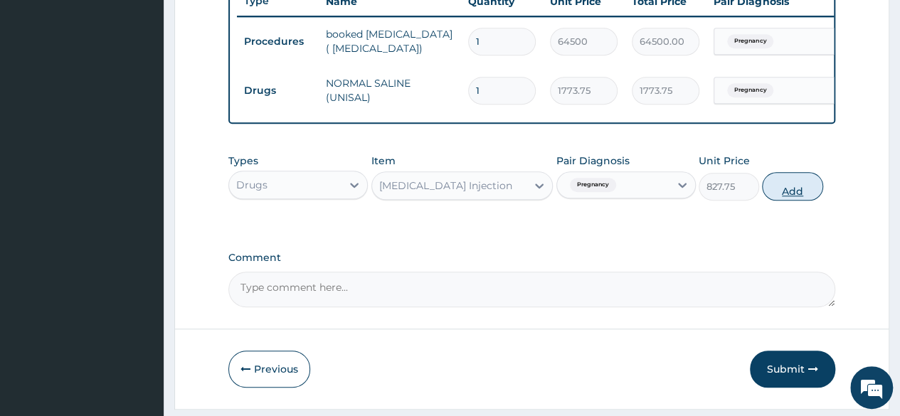
click at [792, 200] on button "Add" at bounding box center [792, 186] width 60 height 28
type input "0"
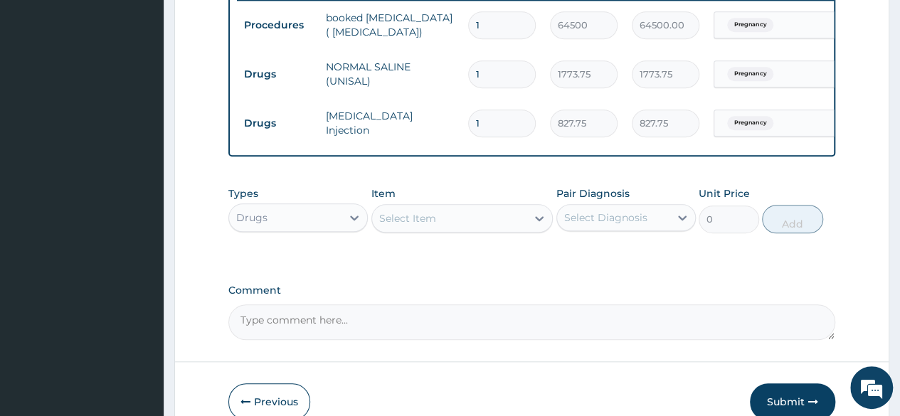
scroll to position [571, 0]
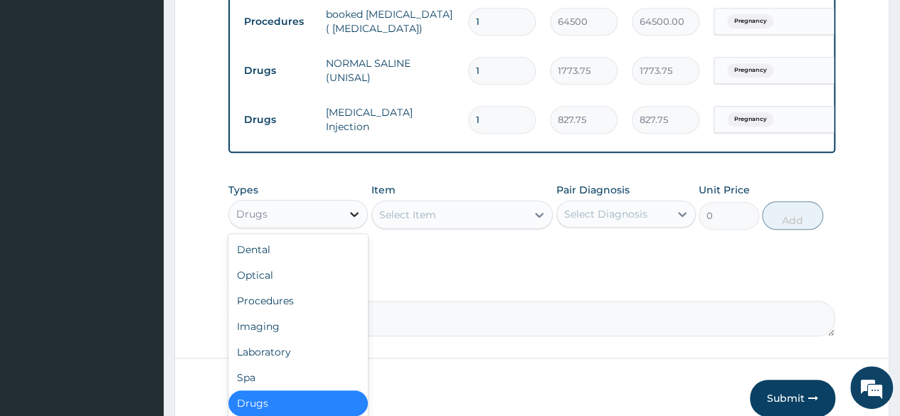
click at [354, 221] on icon at bounding box center [354, 214] width 14 height 14
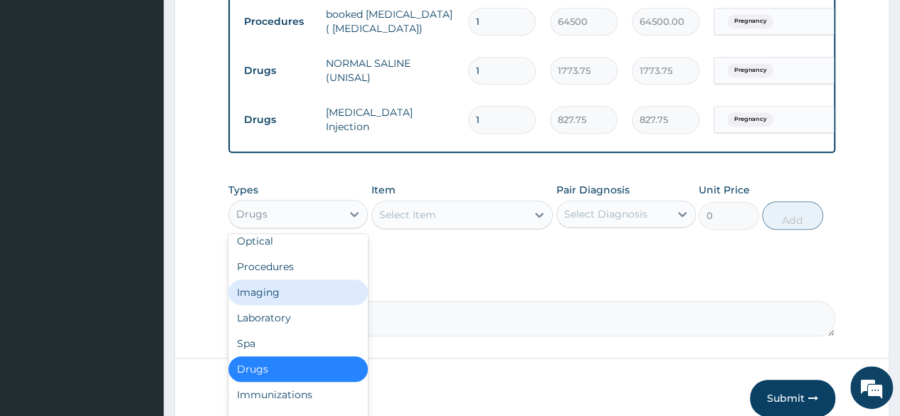
scroll to position [48, 0]
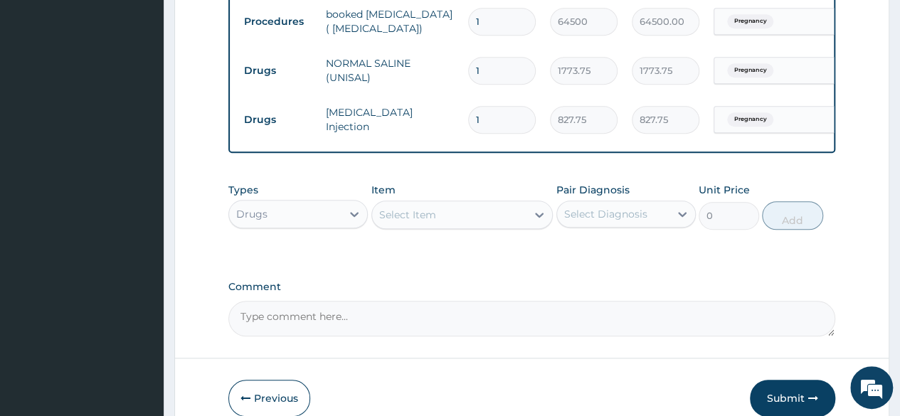
click at [465, 304] on div "Comment" at bounding box center [531, 308] width 607 height 55
click at [499, 123] on input "1" at bounding box center [502, 120] width 68 height 28
type input "0.00"
type input "6"
type input "4966.50"
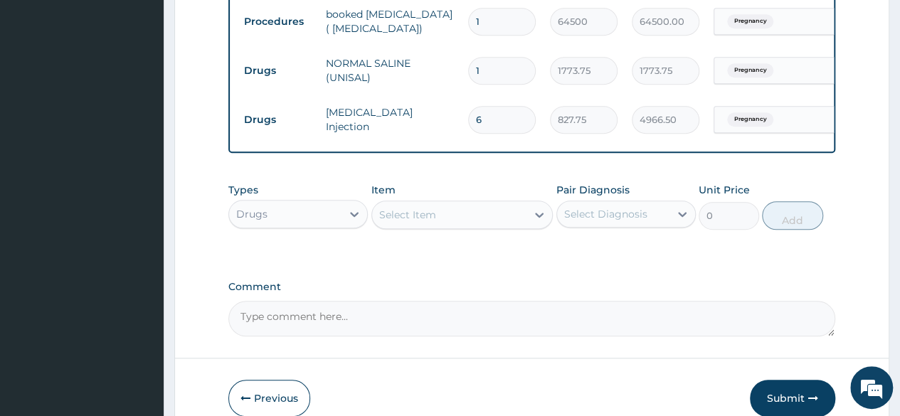
type input "6"
click at [496, 62] on input "1" at bounding box center [502, 71] width 68 height 28
type input "0.00"
type input "4"
type input "7095.00"
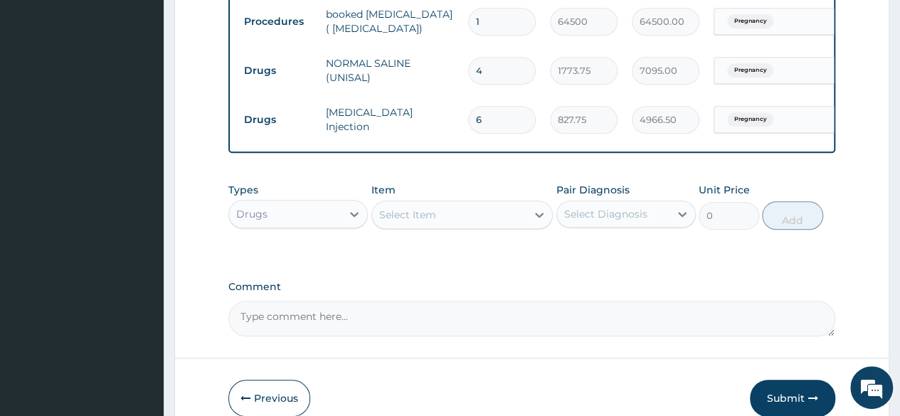
type input "4"
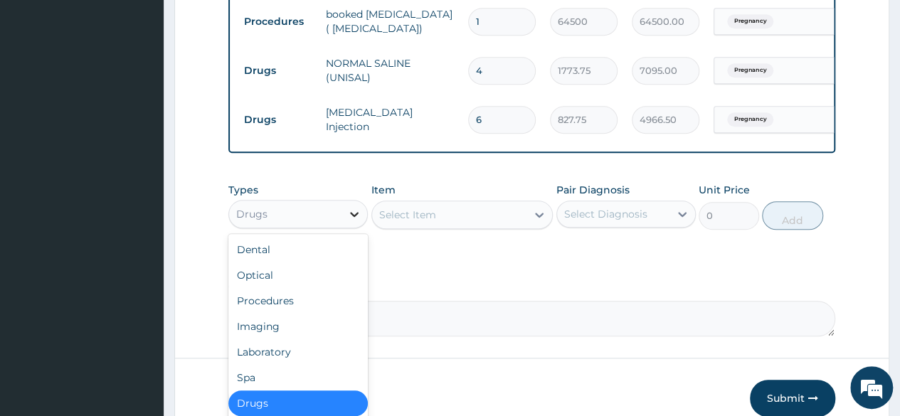
click at [355, 217] on icon at bounding box center [354, 214] width 9 height 5
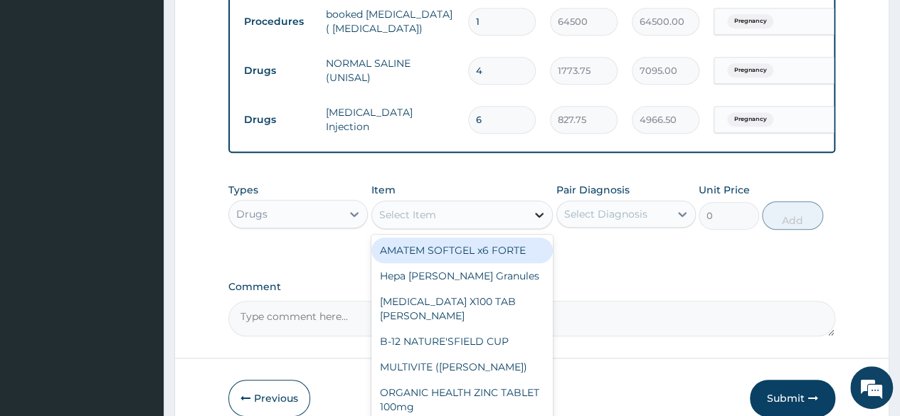
click at [543, 218] on icon at bounding box center [539, 215] width 9 height 5
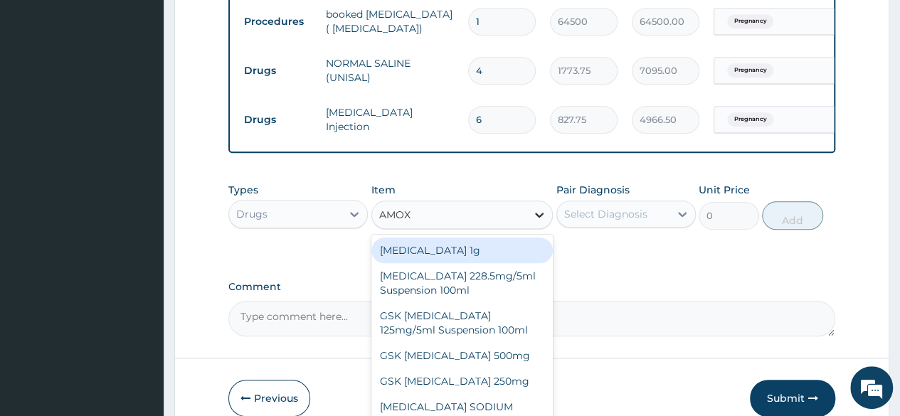
type input "AMOXI"
click at [458, 258] on div "Co-amoxiclav 1g" at bounding box center [462, 251] width 182 height 26
type input "709.5"
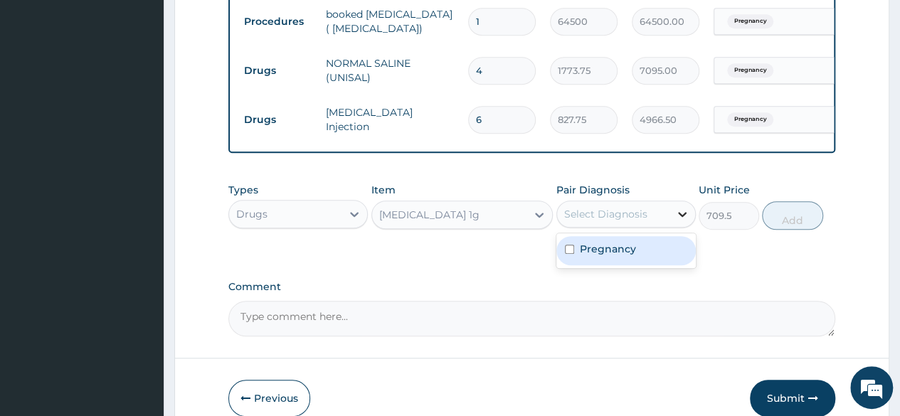
click at [680, 217] on icon at bounding box center [682, 214] width 9 height 5
click at [625, 256] on label "Pregnancy" at bounding box center [608, 249] width 56 height 14
checkbox input "true"
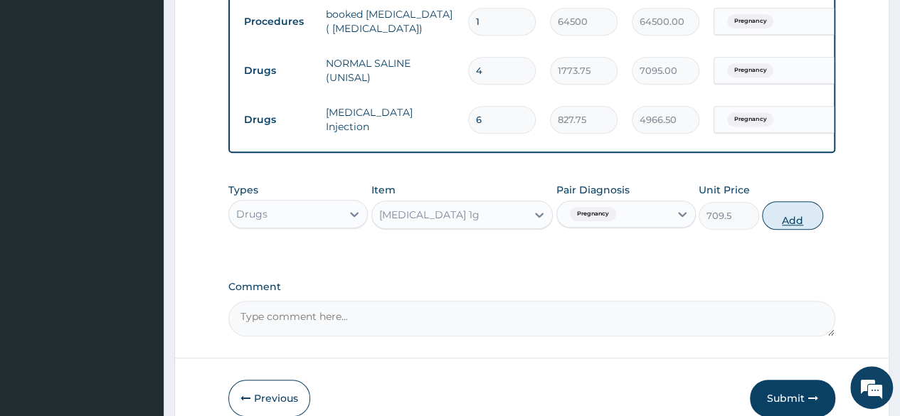
click at [798, 228] on button "Add" at bounding box center [792, 215] width 60 height 28
type input "0"
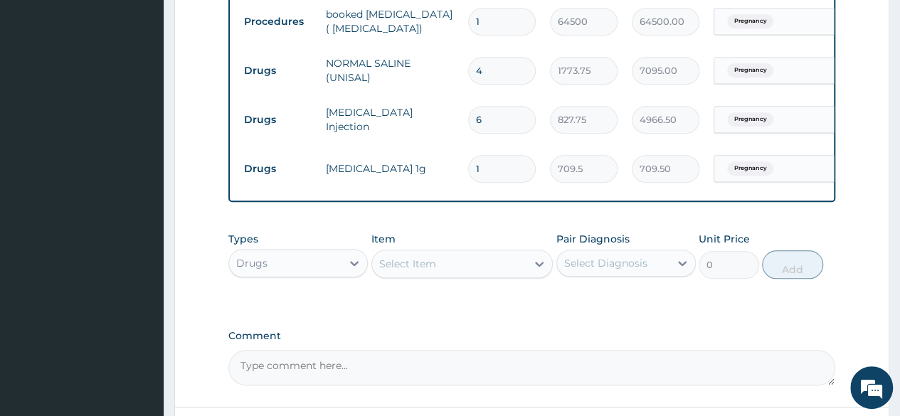
click at [494, 168] on input "1" at bounding box center [502, 169] width 68 height 28
type input "14"
type input "9933.00"
type input "14"
click at [508, 192] on tr "Drugs Co-amoxiclav 1g 14 709.5 9933.00 Pregnancy Delete" at bounding box center [585, 168] width 697 height 49
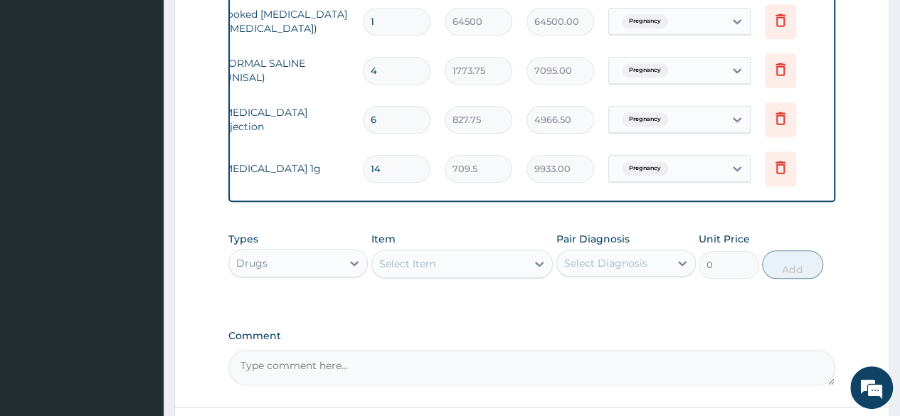
scroll to position [0, 0]
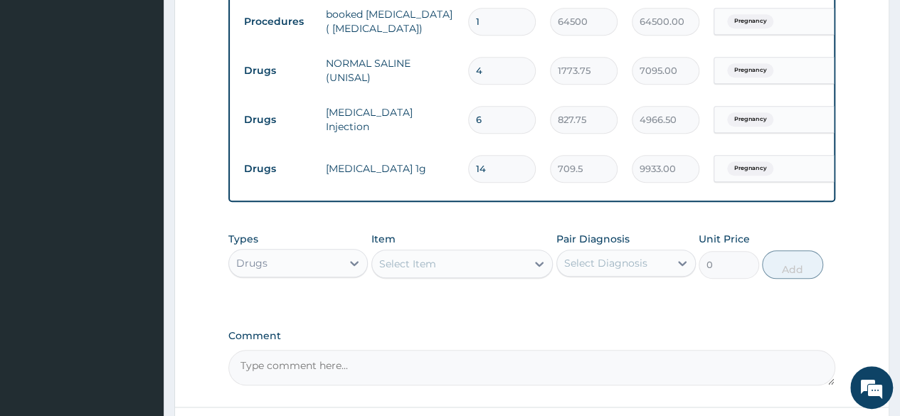
click at [541, 184] on td "14" at bounding box center [502, 169] width 82 height 42
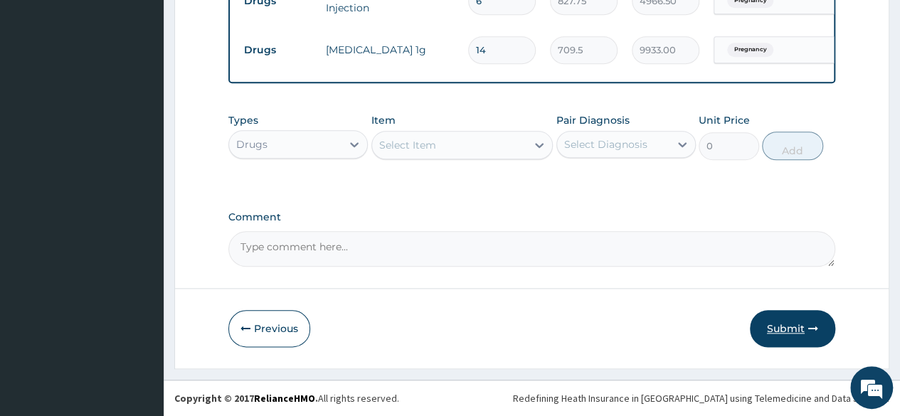
click at [800, 331] on button "Submit" at bounding box center [792, 328] width 85 height 37
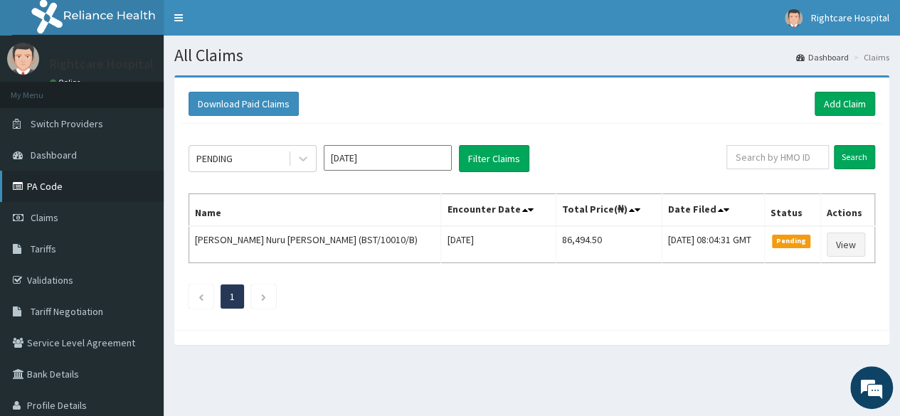
click at [66, 185] on link "PA Code" at bounding box center [82, 186] width 164 height 31
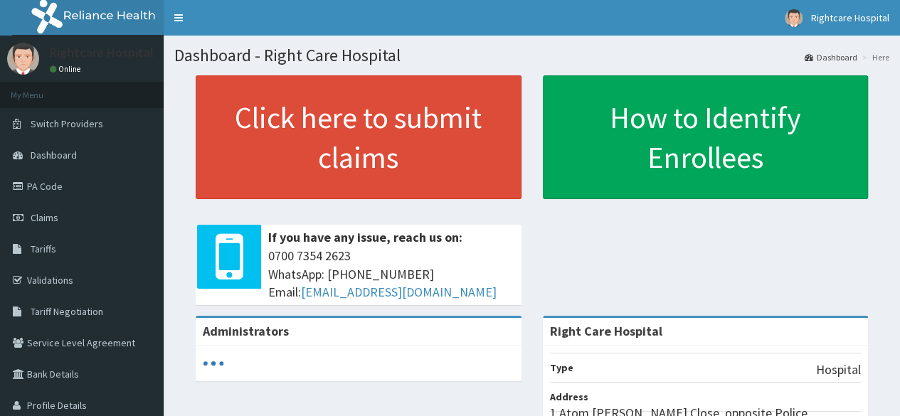
click at [347, 134] on link "Click here to submit claims" at bounding box center [359, 137] width 326 height 124
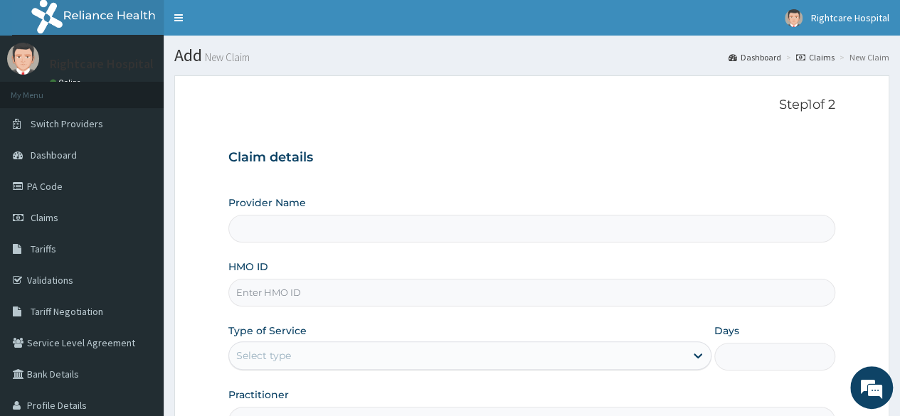
click at [379, 297] on input "HMO ID" at bounding box center [531, 293] width 607 height 28
type input "Right Care Hospital"
click at [380, 287] on input "HMO ID" at bounding box center [531, 293] width 607 height 28
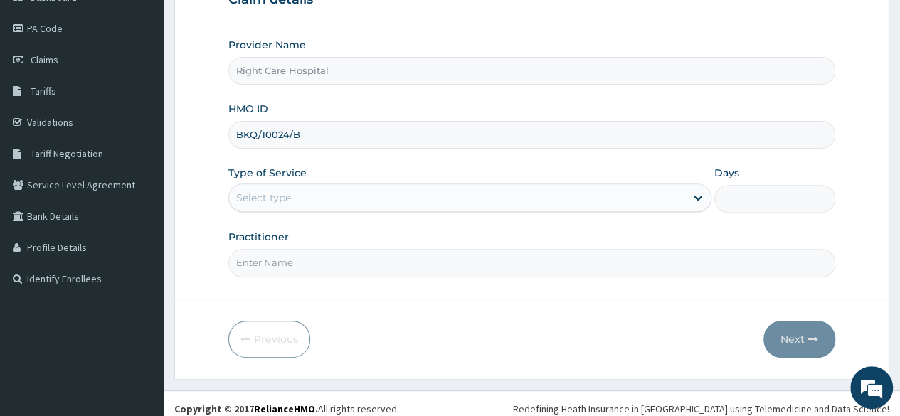
scroll to position [157, 0]
type input "BKQ/10024/B"
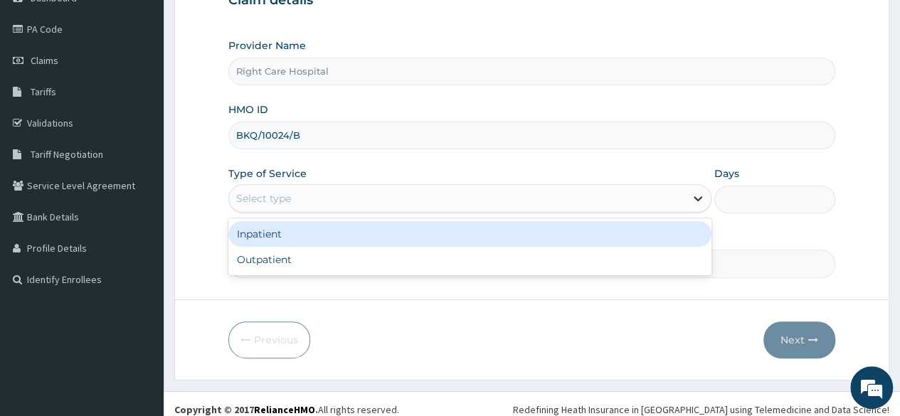
click at [696, 189] on div at bounding box center [698, 199] width 26 height 26
click at [580, 230] on div "Inpatient" at bounding box center [469, 234] width 483 height 26
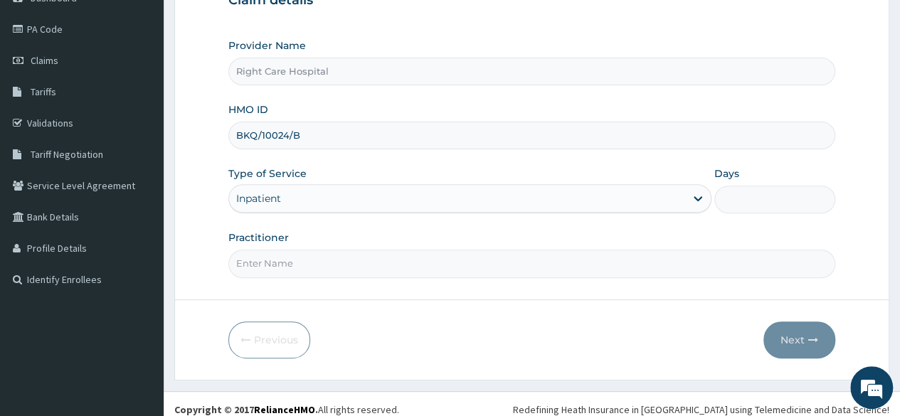
click at [736, 191] on input "Days" at bounding box center [774, 200] width 121 height 28
type input "1"
click at [517, 265] on input "Practitioner" at bounding box center [531, 264] width 607 height 28
type input "[PERSON_NAME]"
click at [790, 331] on button "Next" at bounding box center [799, 340] width 72 height 37
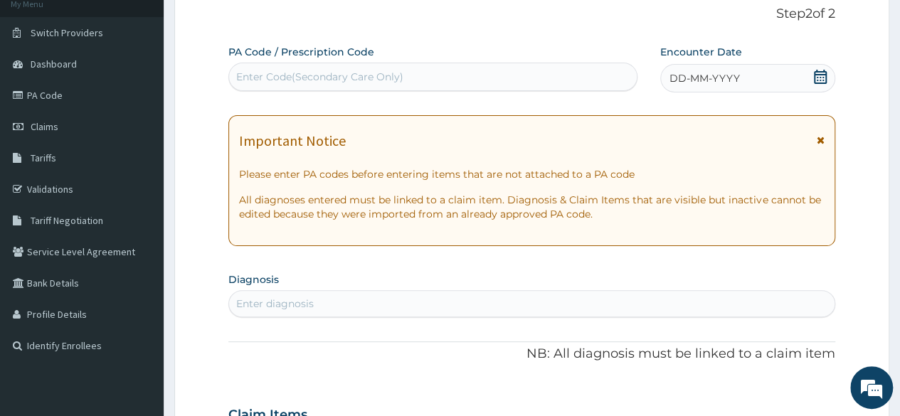
scroll to position [85, 0]
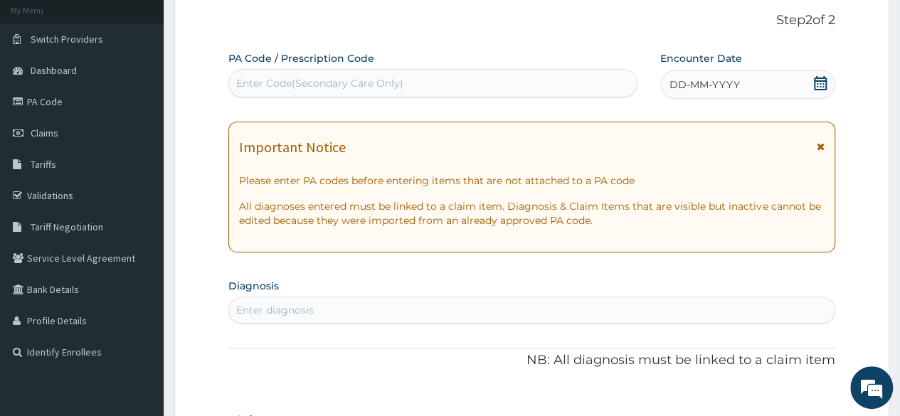
click at [455, 82] on div "Enter Code(Secondary Care Only)" at bounding box center [432, 83] width 407 height 23
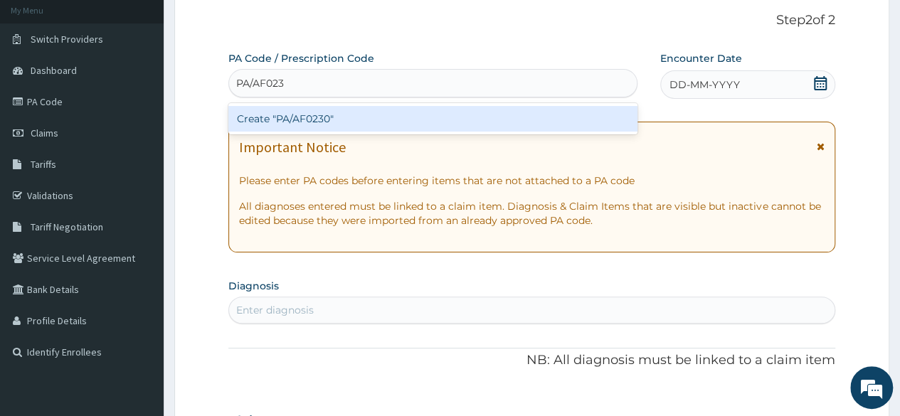
type input "PA/AF0230"
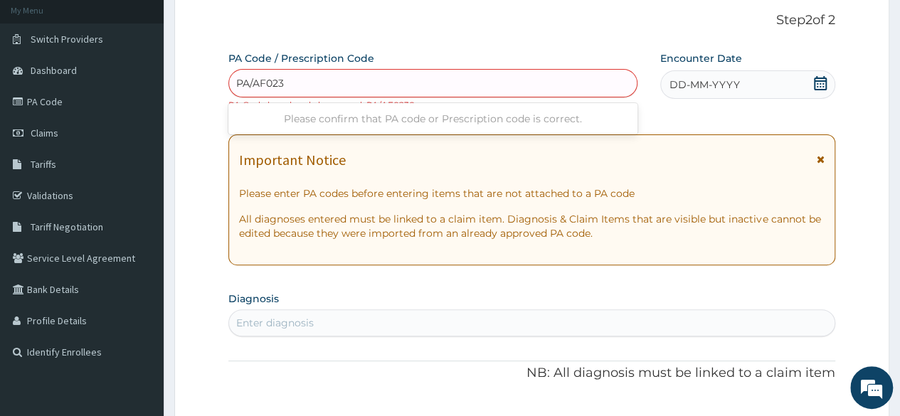
type input "PA/AF0230"
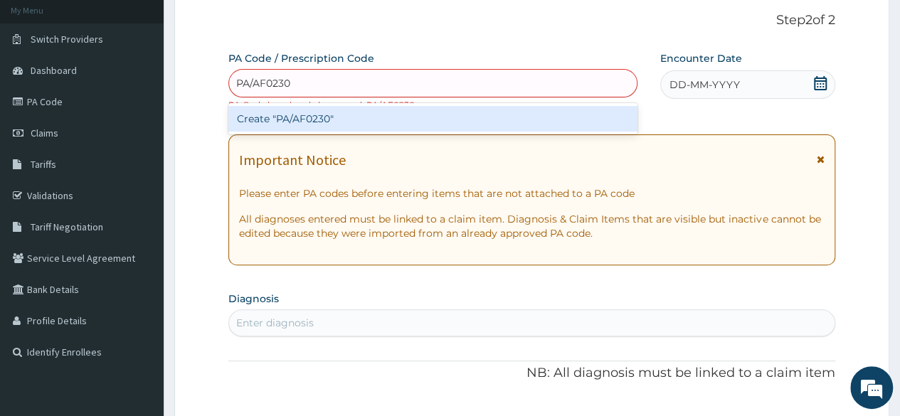
click at [425, 123] on div "Create "PA/AF0230"" at bounding box center [432, 119] width 408 height 26
